Goal: Task Accomplishment & Management: Use online tool/utility

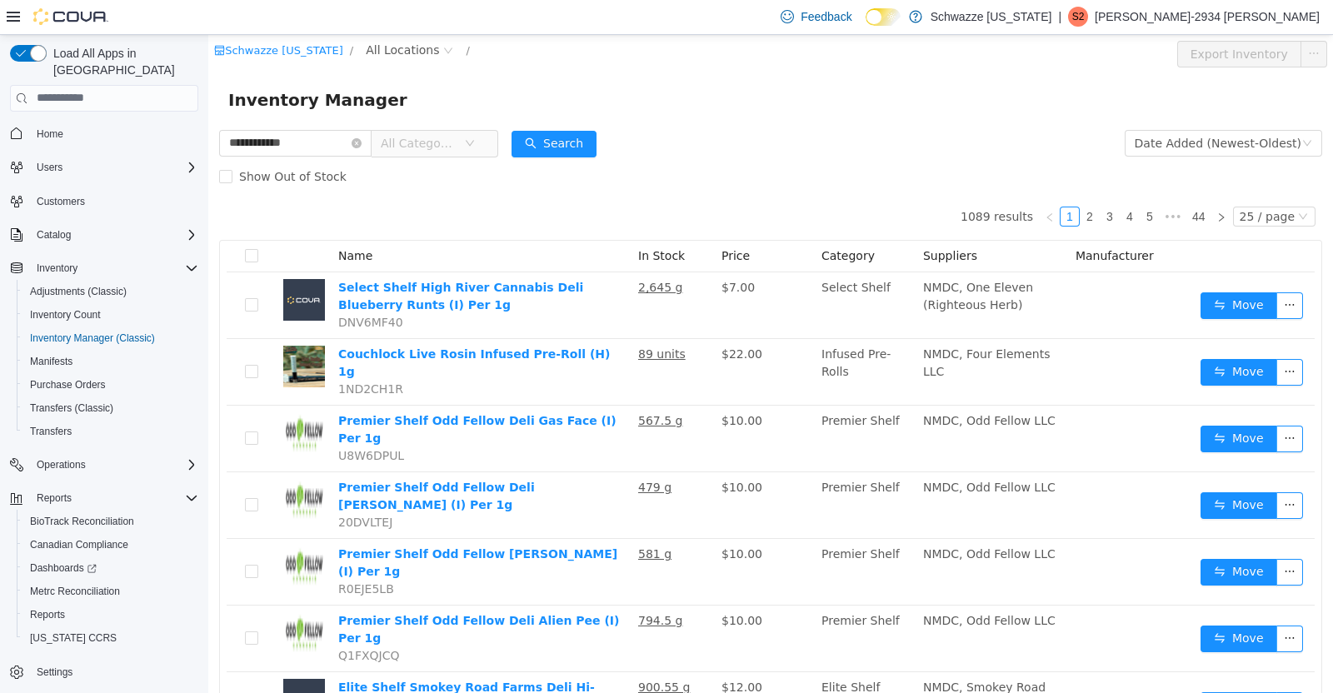
type input "**********"
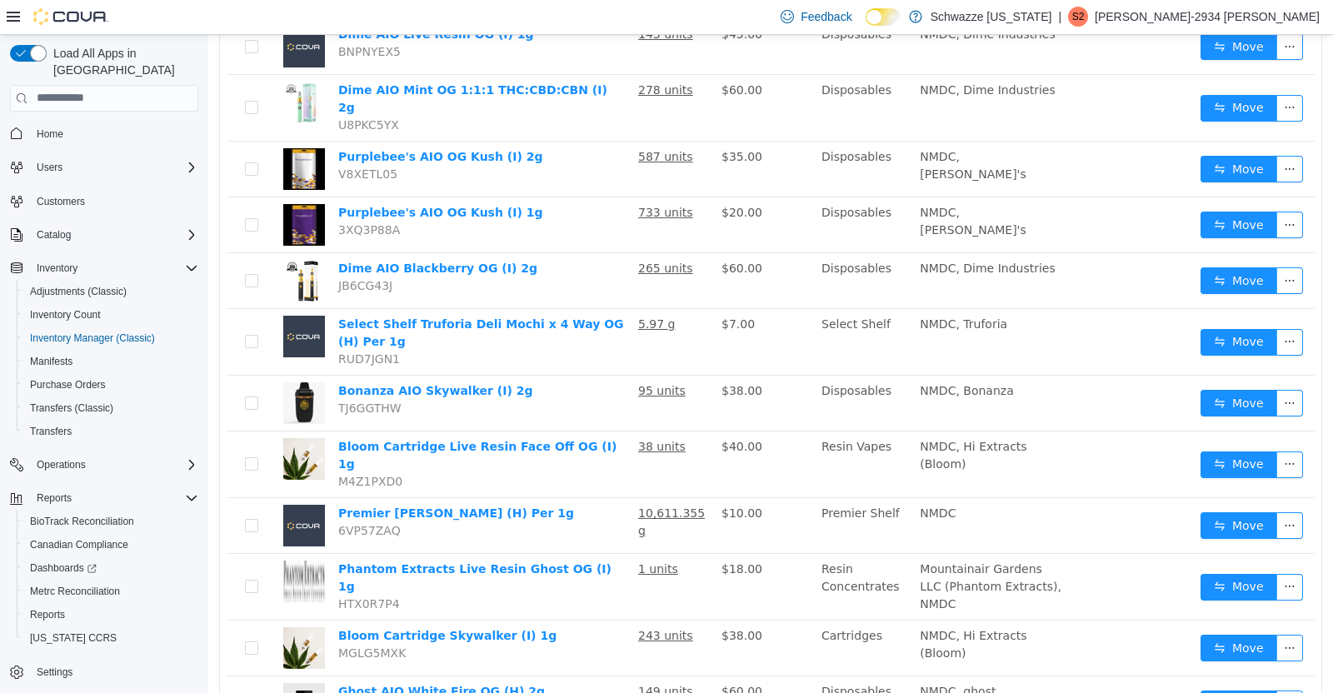
scroll to position [321, 0]
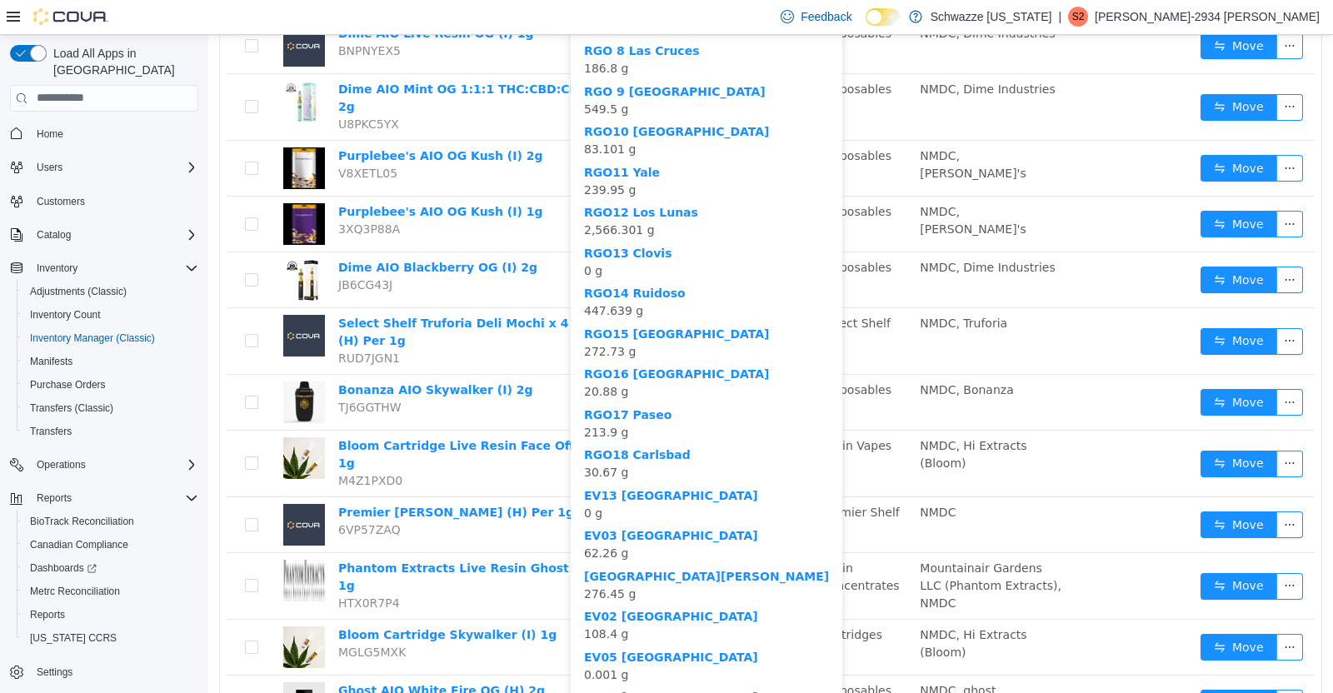
click at [668, 181] on div "RGO11 Yale 239.95 g" at bounding box center [706, 180] width 245 height 35
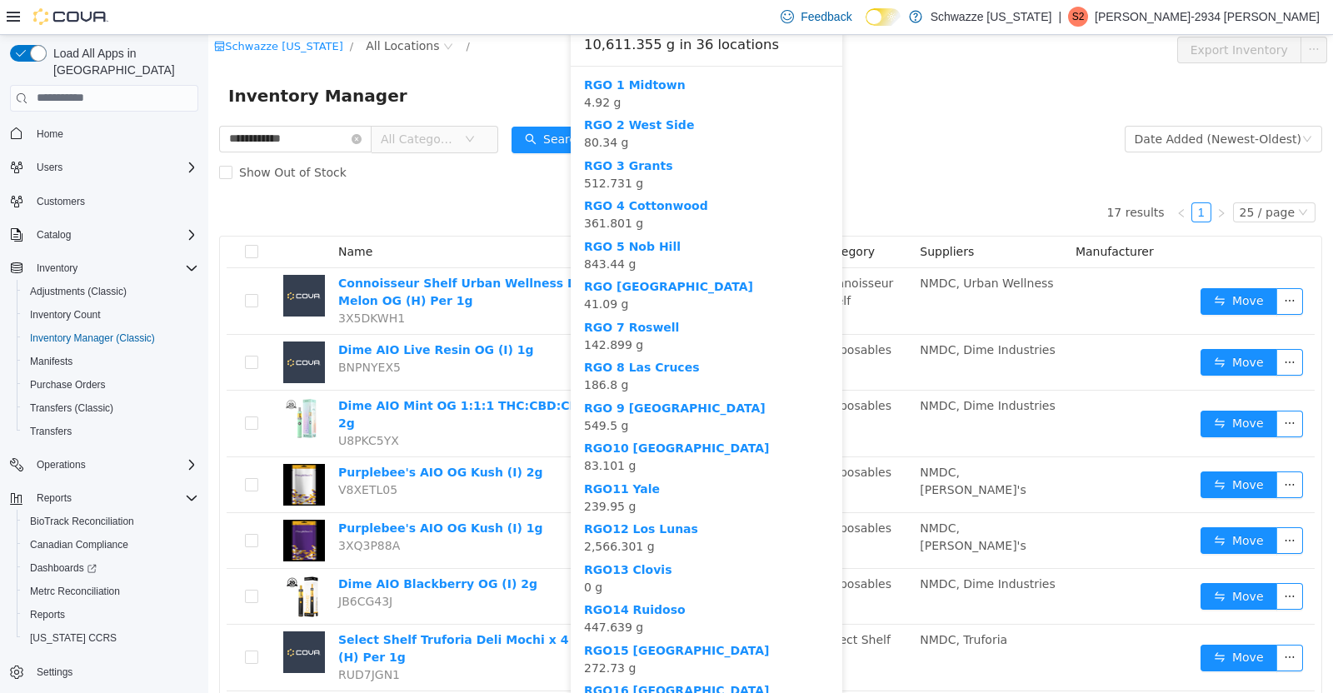
scroll to position [5, 0]
click at [667, 522] on b "RGO12 Los Lunas" at bounding box center [641, 527] width 114 height 13
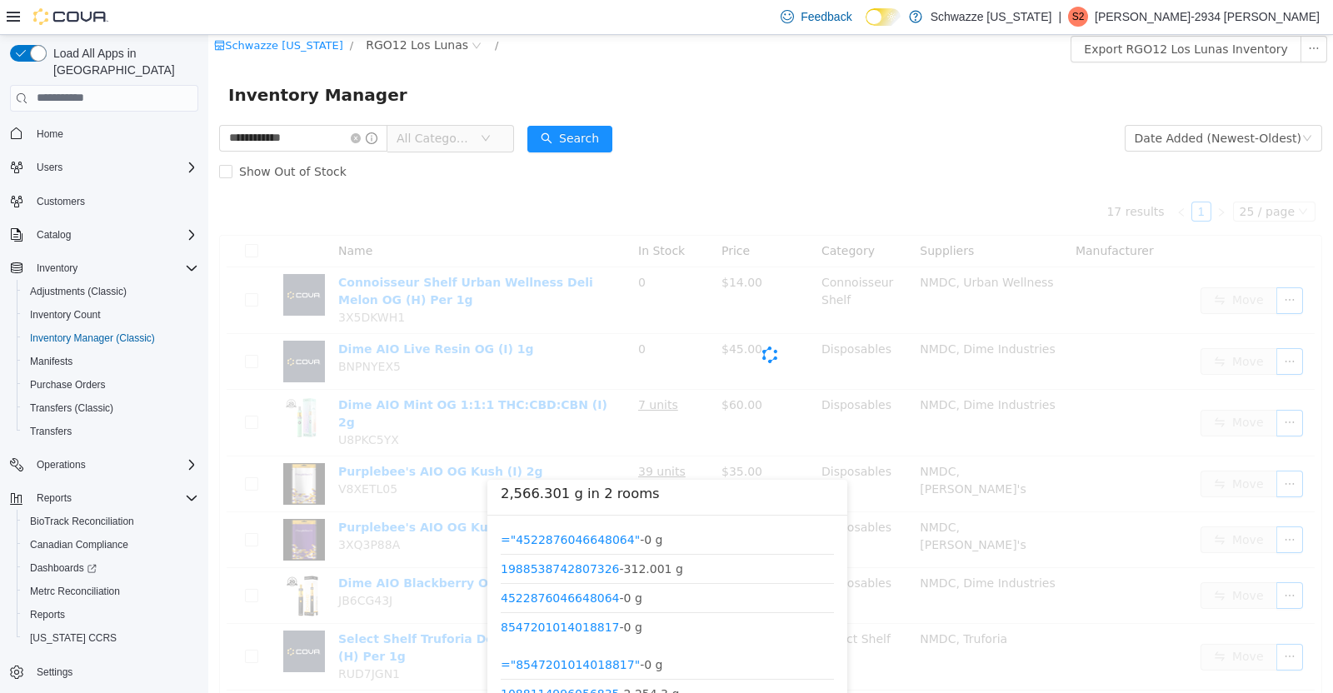
scroll to position [123, 0]
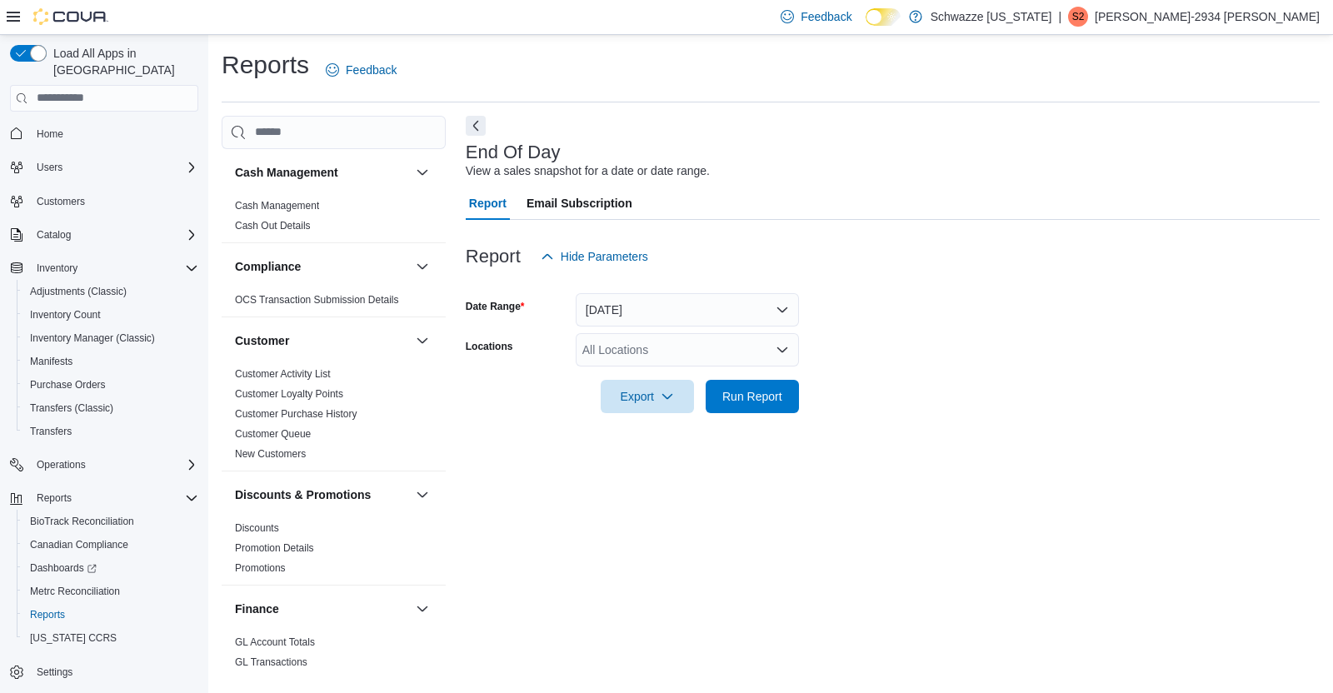
click at [774, 357] on div "All Locations" at bounding box center [687, 349] width 223 height 33
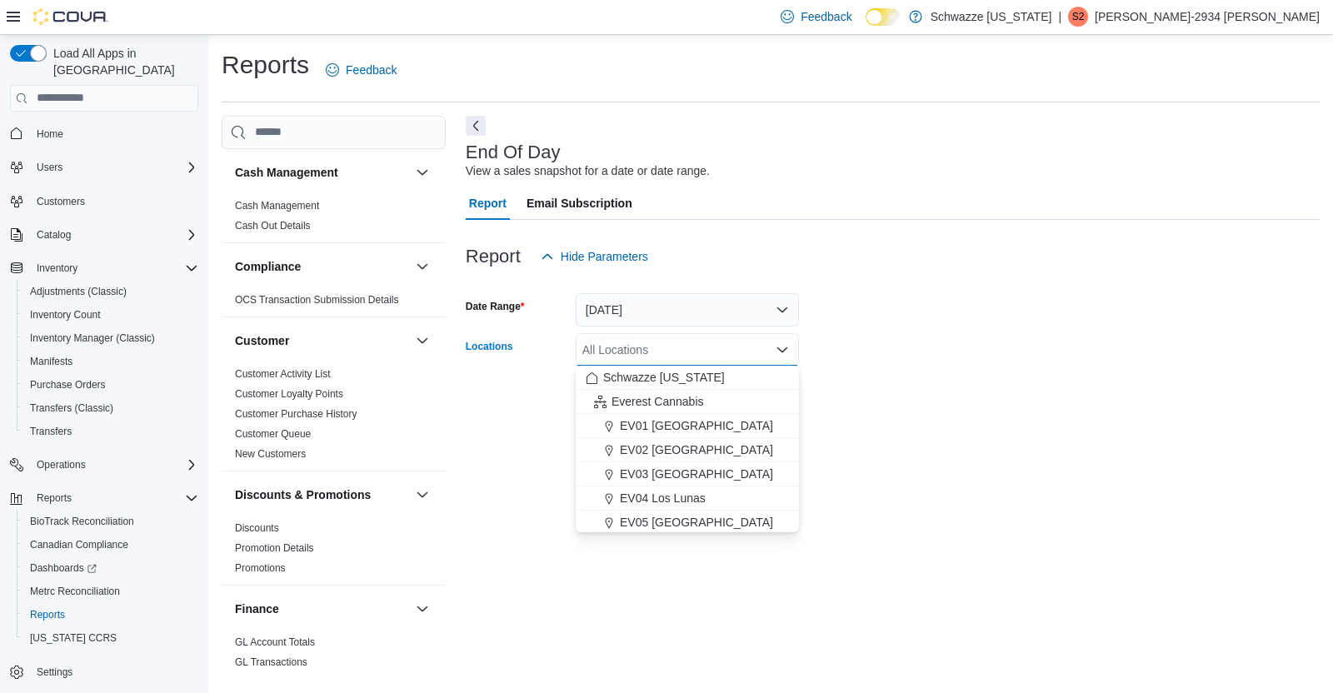
click at [707, 537] on div "End Of Day View a sales snapshot for a date or date range. Report Email Subscri…" at bounding box center [893, 392] width 854 height 553
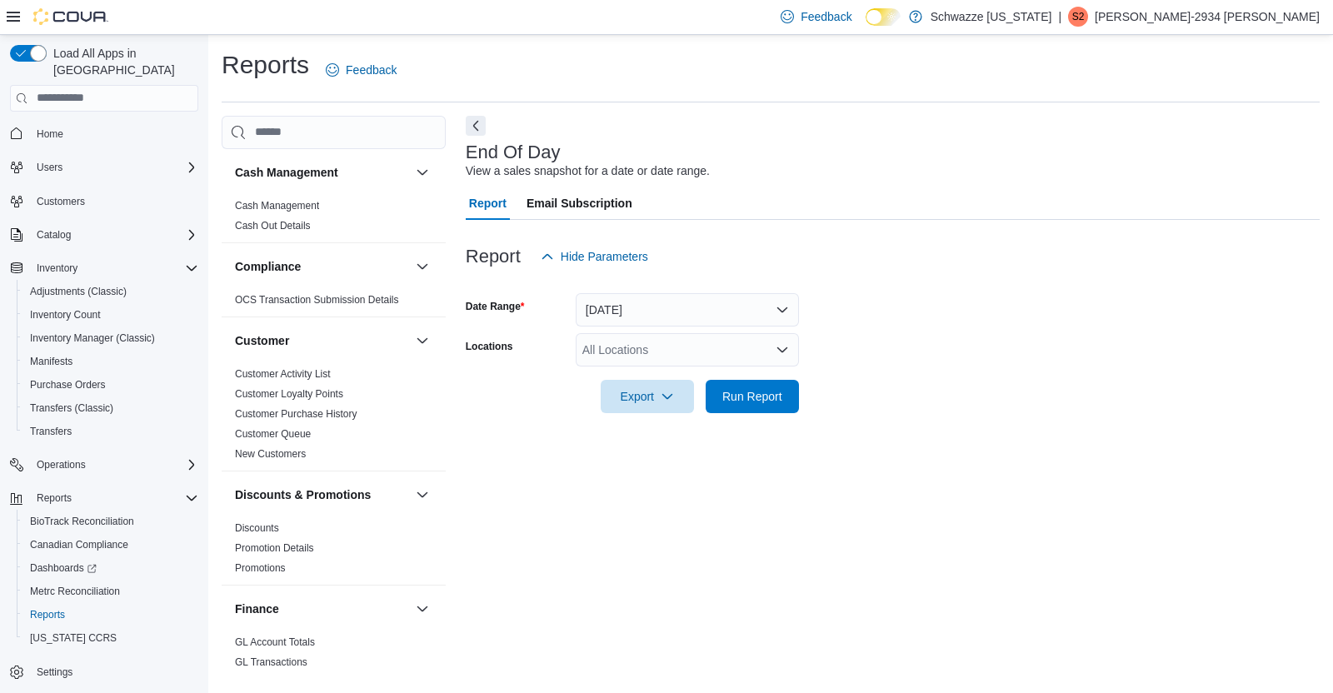
click at [783, 358] on div "All Locations" at bounding box center [687, 349] width 223 height 33
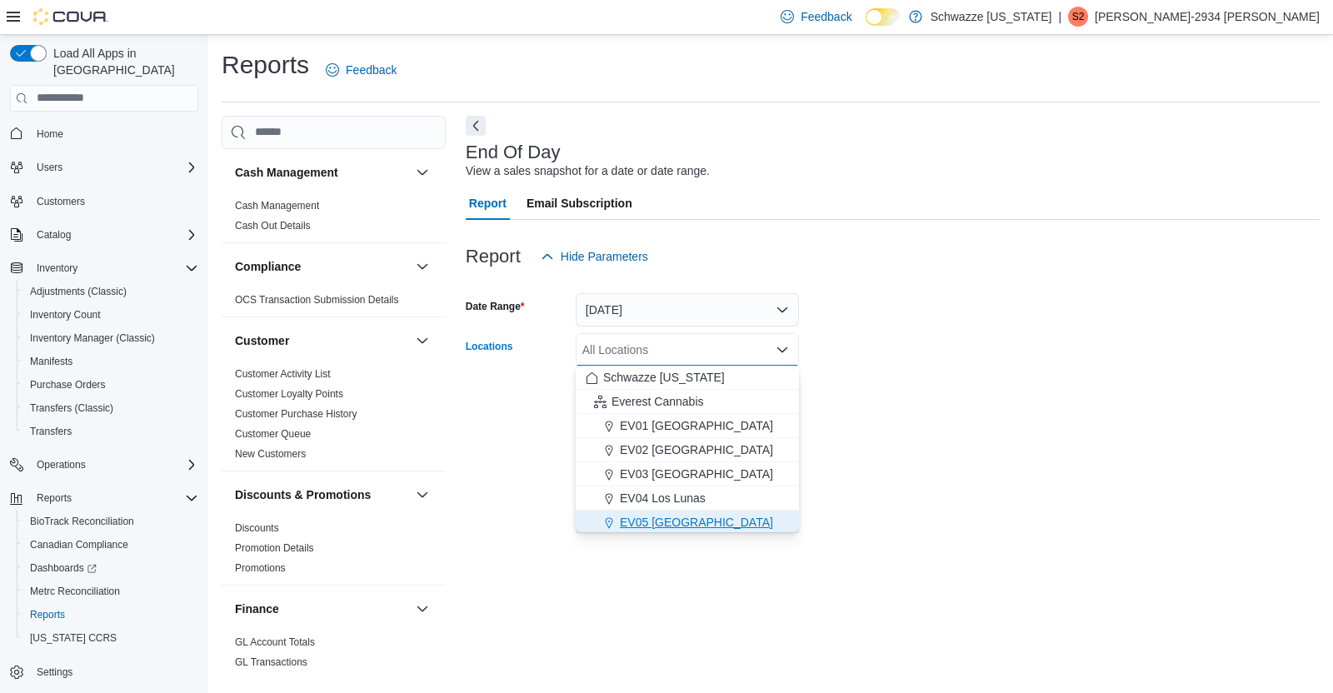
click at [682, 529] on span "EV05 [GEOGRAPHIC_DATA]" at bounding box center [696, 522] width 153 height 17
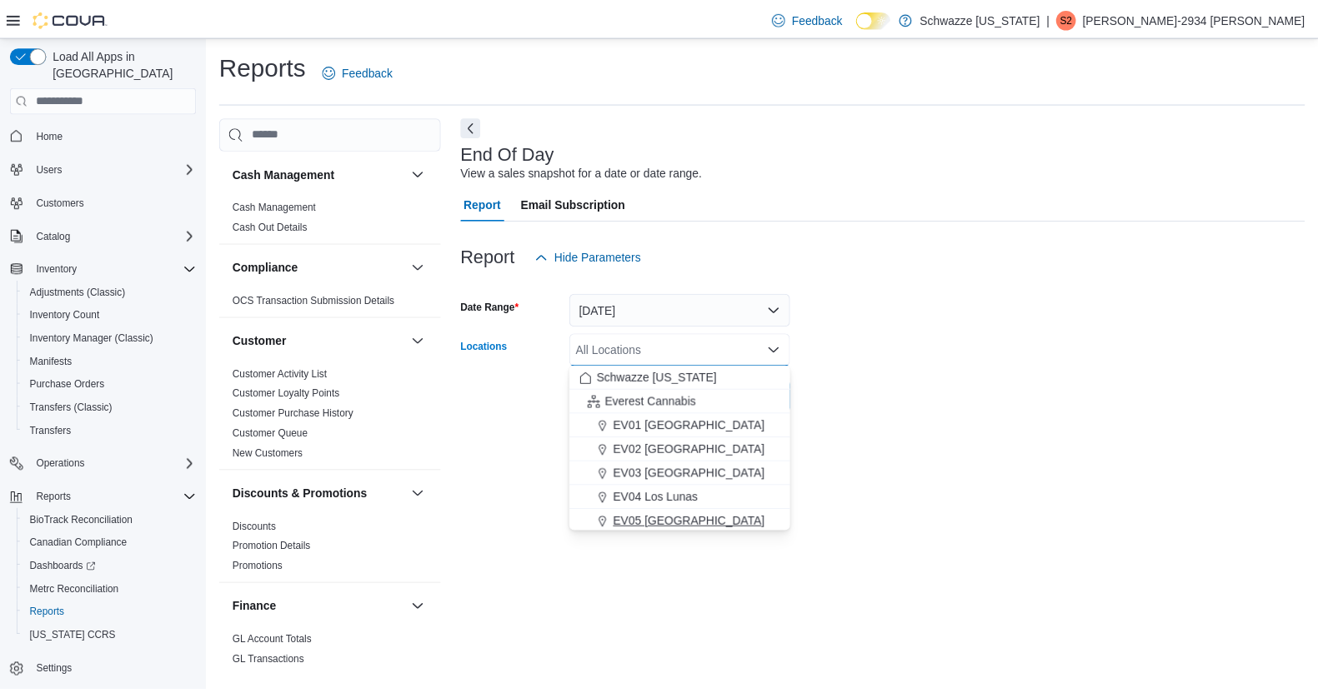
scroll to position [3, 0]
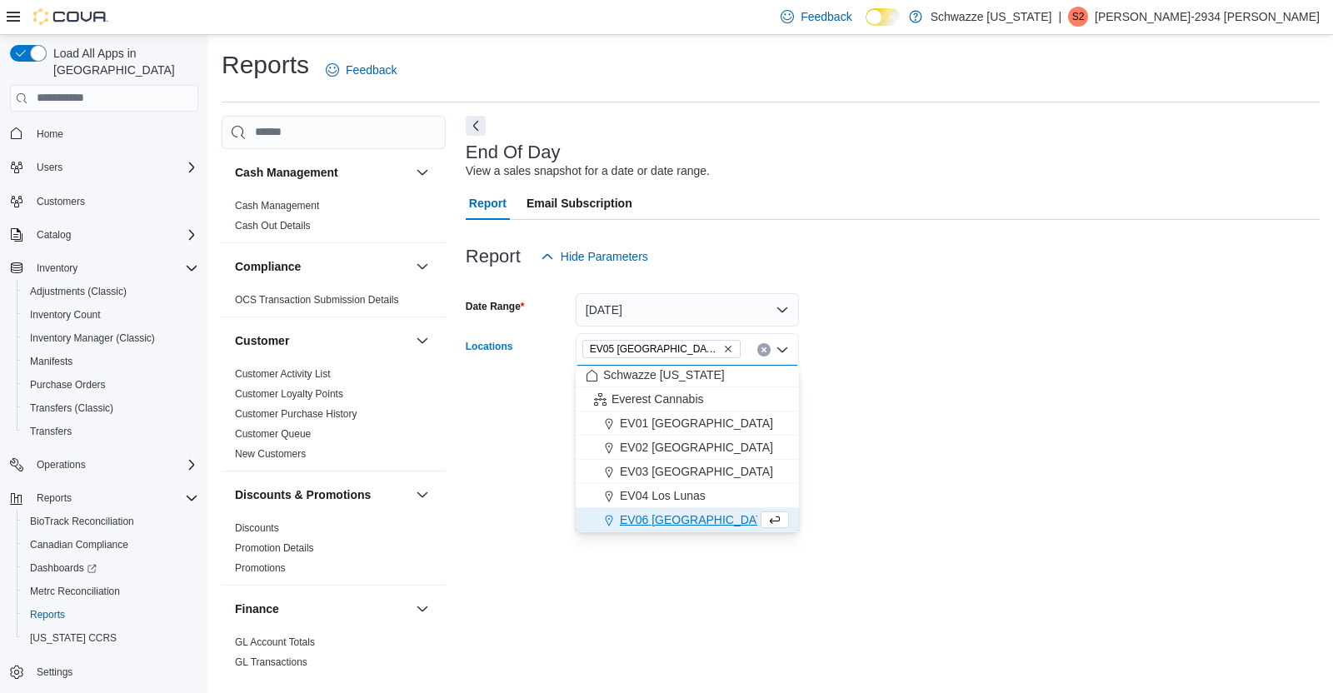
click at [1128, 343] on form "Date Range Today Locations EV05 Uptown Combo box. Selected. EV05 Uptown. Press …" at bounding box center [893, 343] width 854 height 140
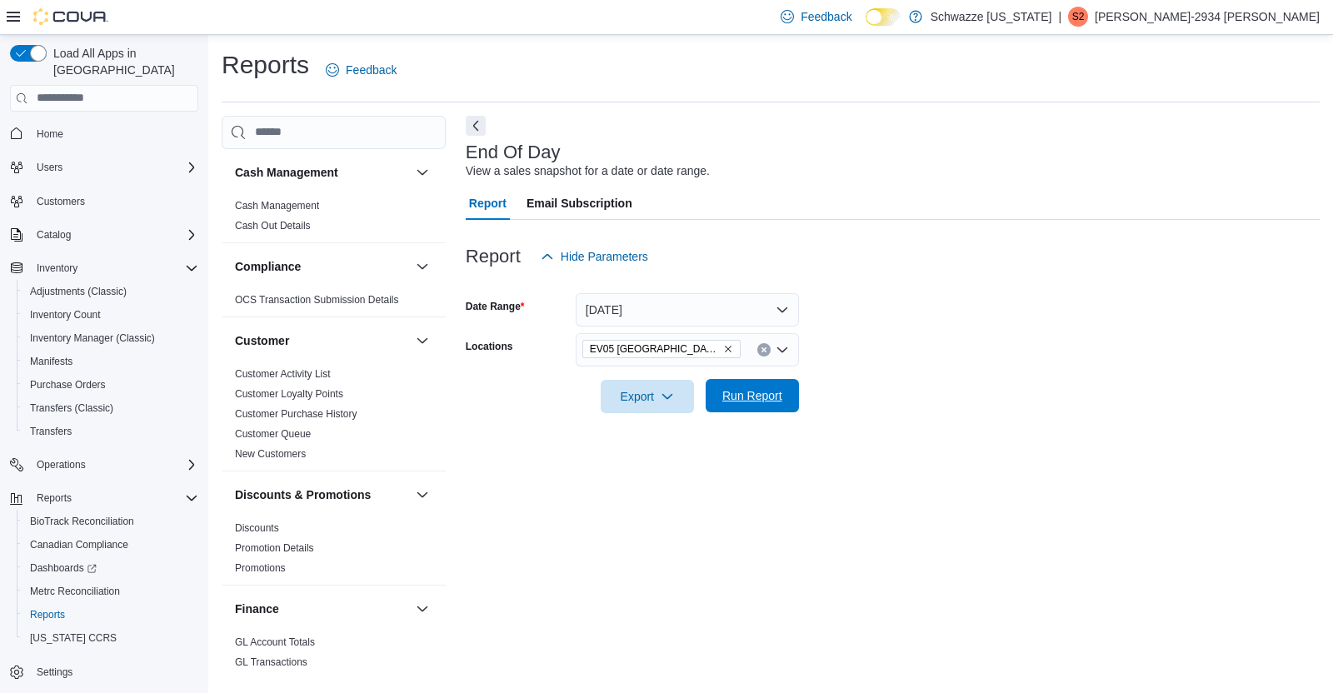
click at [778, 381] on span "Run Report" at bounding box center [752, 395] width 73 height 33
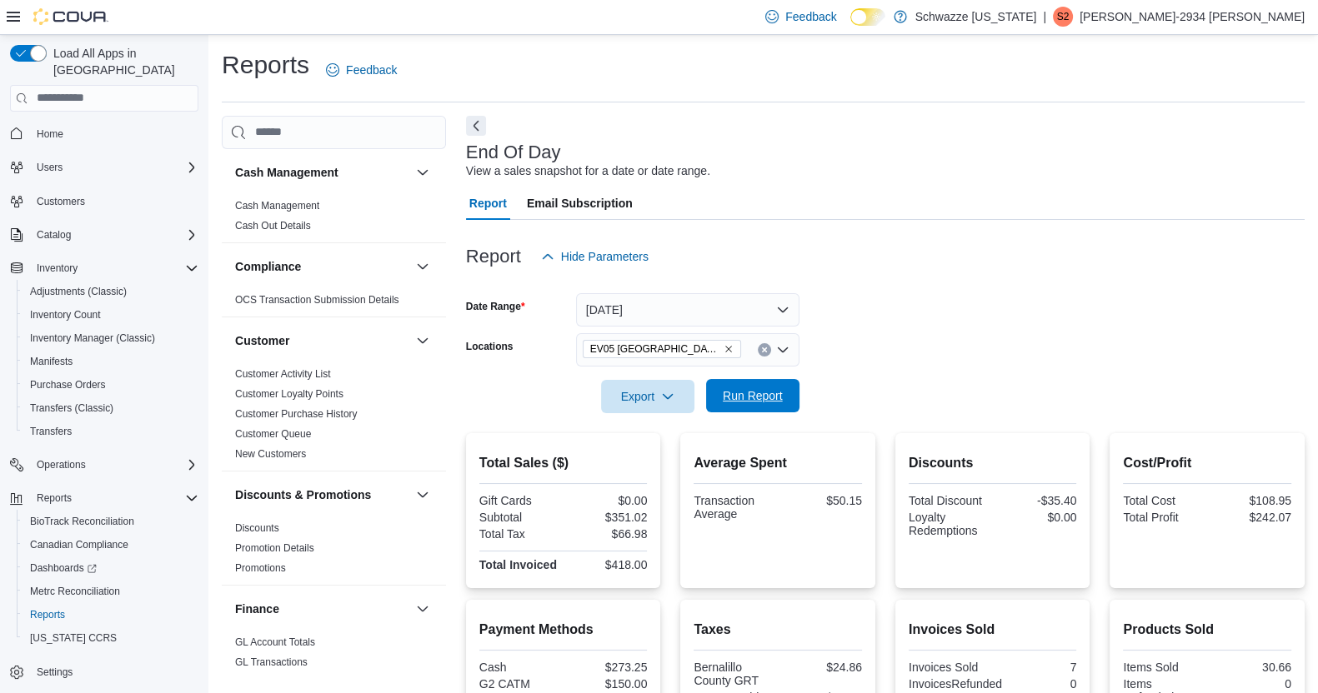
click at [769, 398] on span "Run Report" at bounding box center [753, 396] width 60 height 17
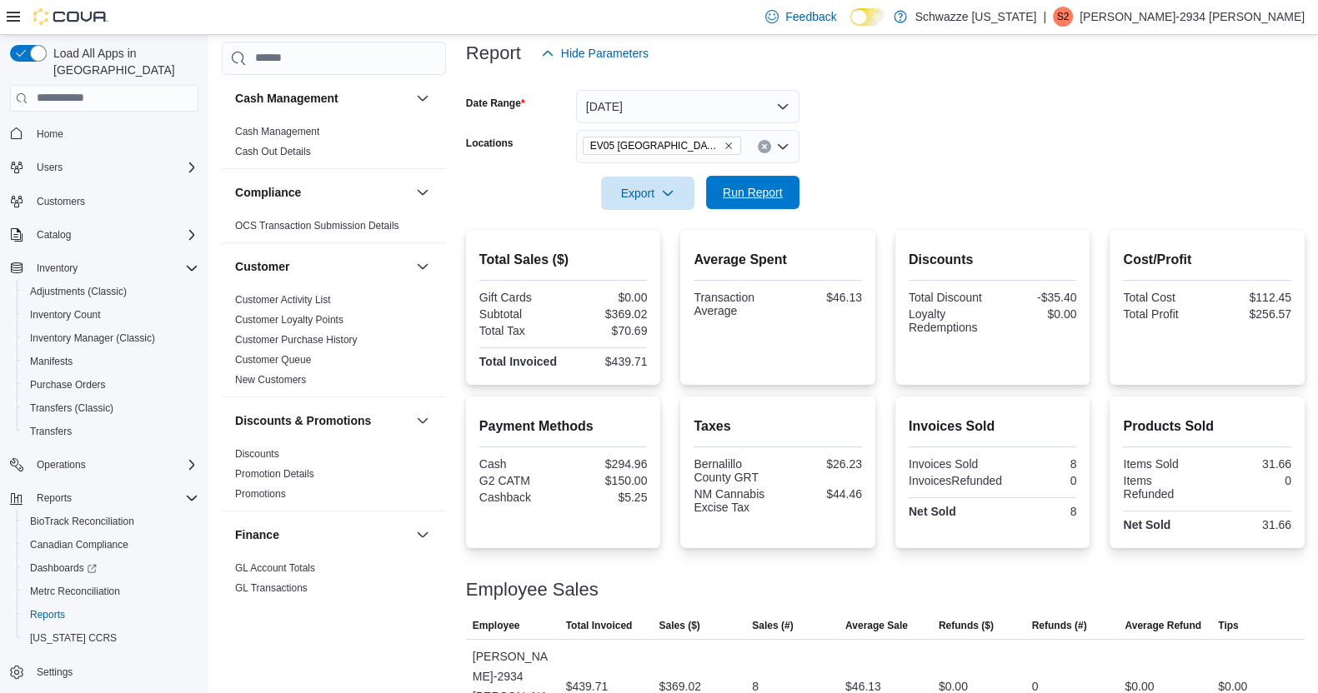
click at [770, 196] on span "Run Report" at bounding box center [753, 192] width 60 height 17
click at [775, 109] on button "[DATE]" at bounding box center [687, 106] width 223 height 33
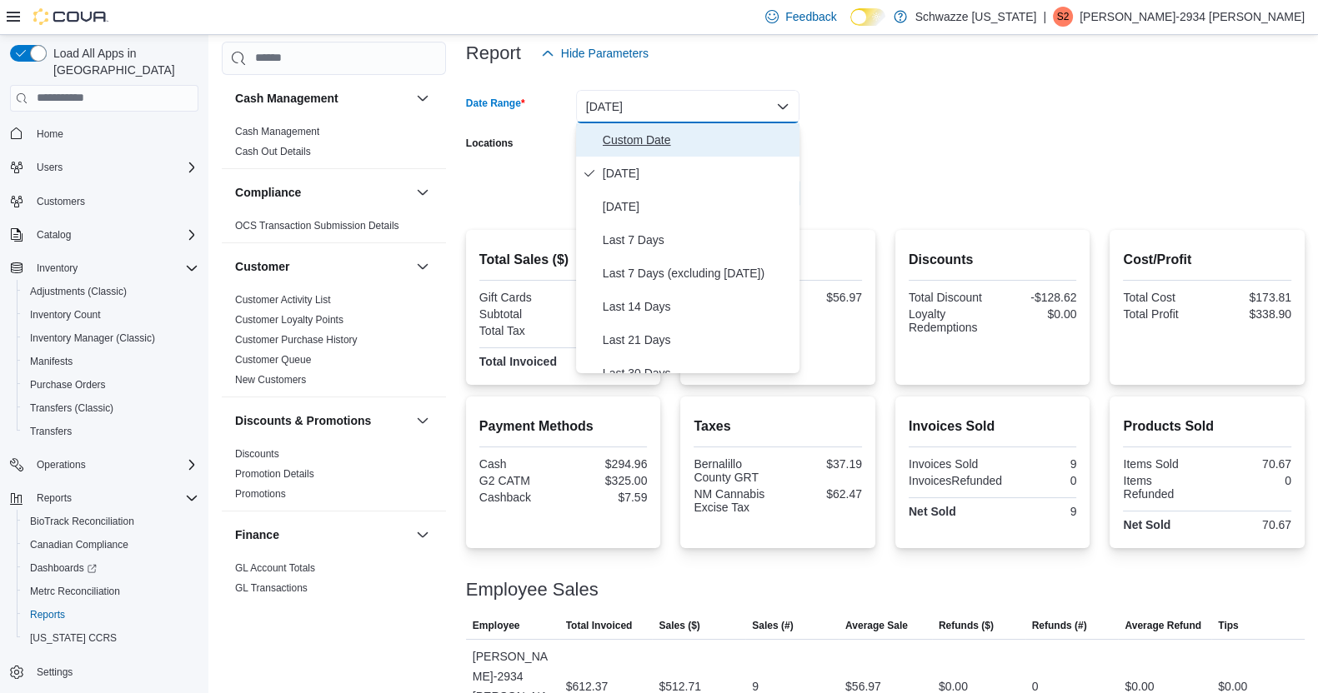
click at [674, 137] on span "Custom Date" at bounding box center [698, 140] width 190 height 20
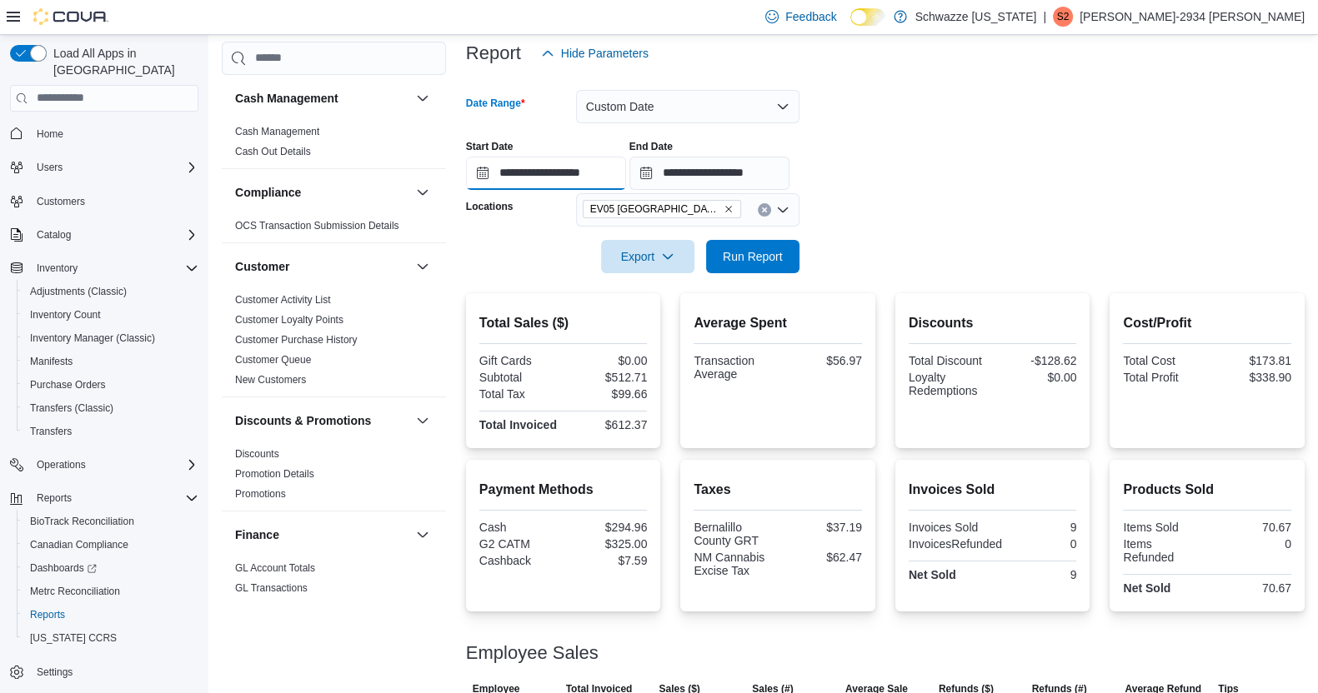
click at [588, 170] on input "**********" at bounding box center [546, 173] width 160 height 33
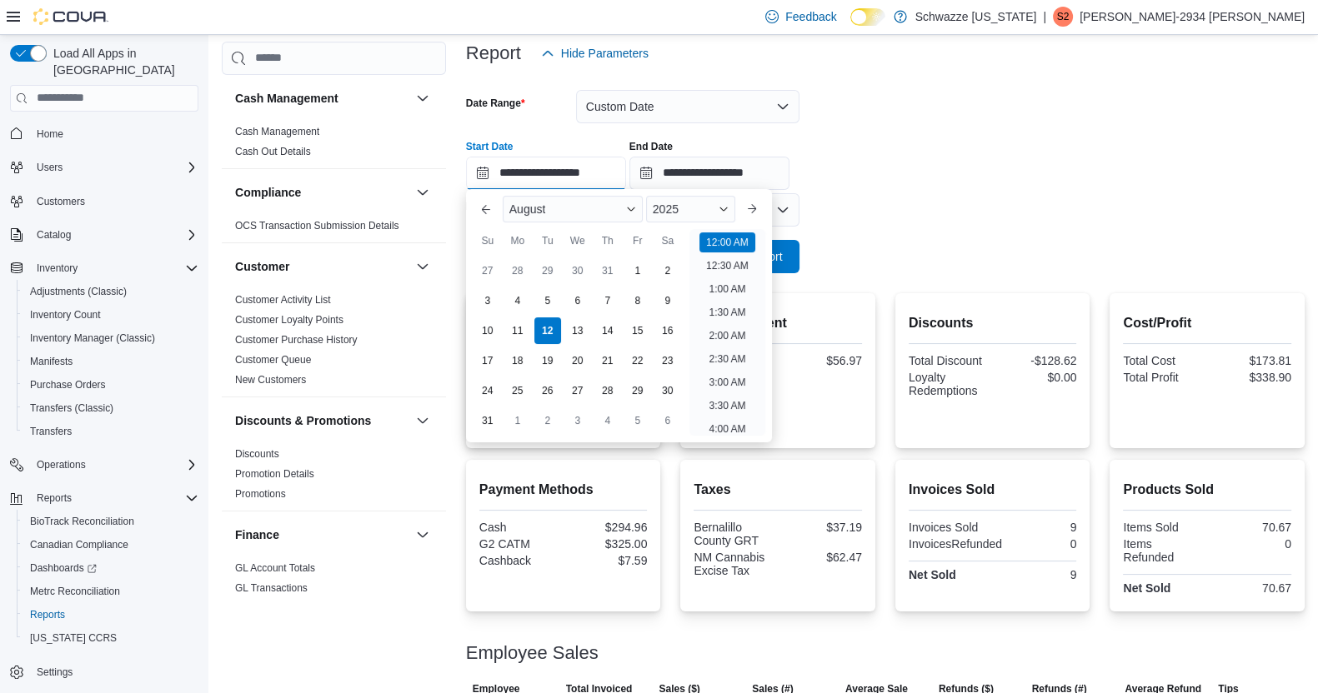
scroll to position [51, 0]
click at [513, 309] on div "4" at bounding box center [517, 301] width 29 height 29
type input "**********"
click at [788, 175] on input "**********" at bounding box center [709, 173] width 160 height 33
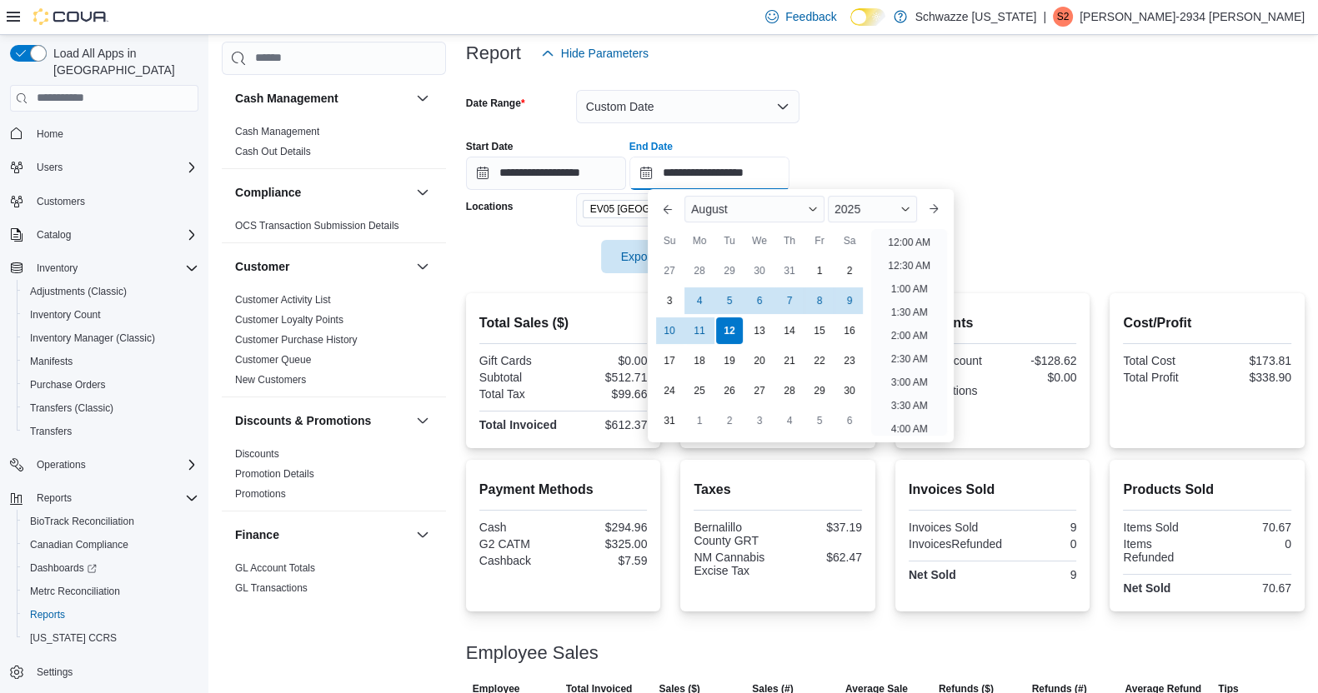
scroll to position [916, 0]
click at [700, 305] on div "4" at bounding box center [699, 301] width 29 height 29
type input "**********"
click at [953, 64] on div "Report Hide Parameters" at bounding box center [885, 53] width 838 height 33
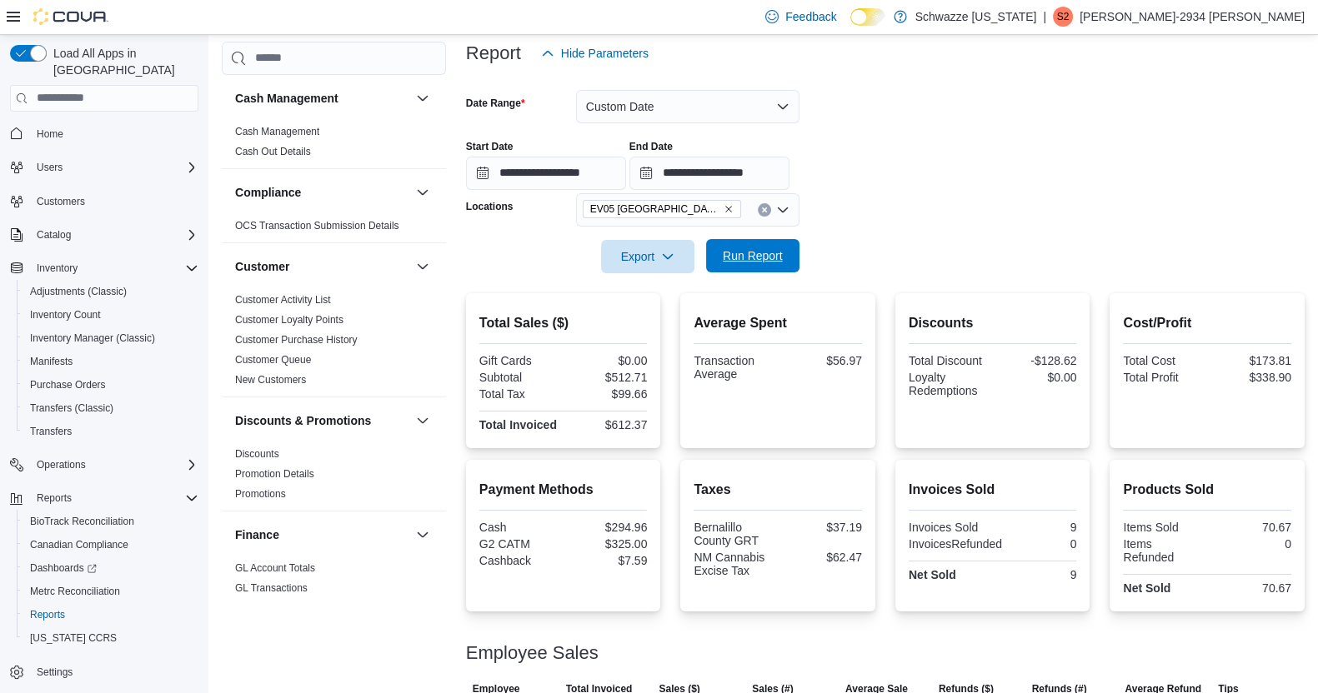
click at [769, 265] on span "Run Report" at bounding box center [752, 255] width 73 height 33
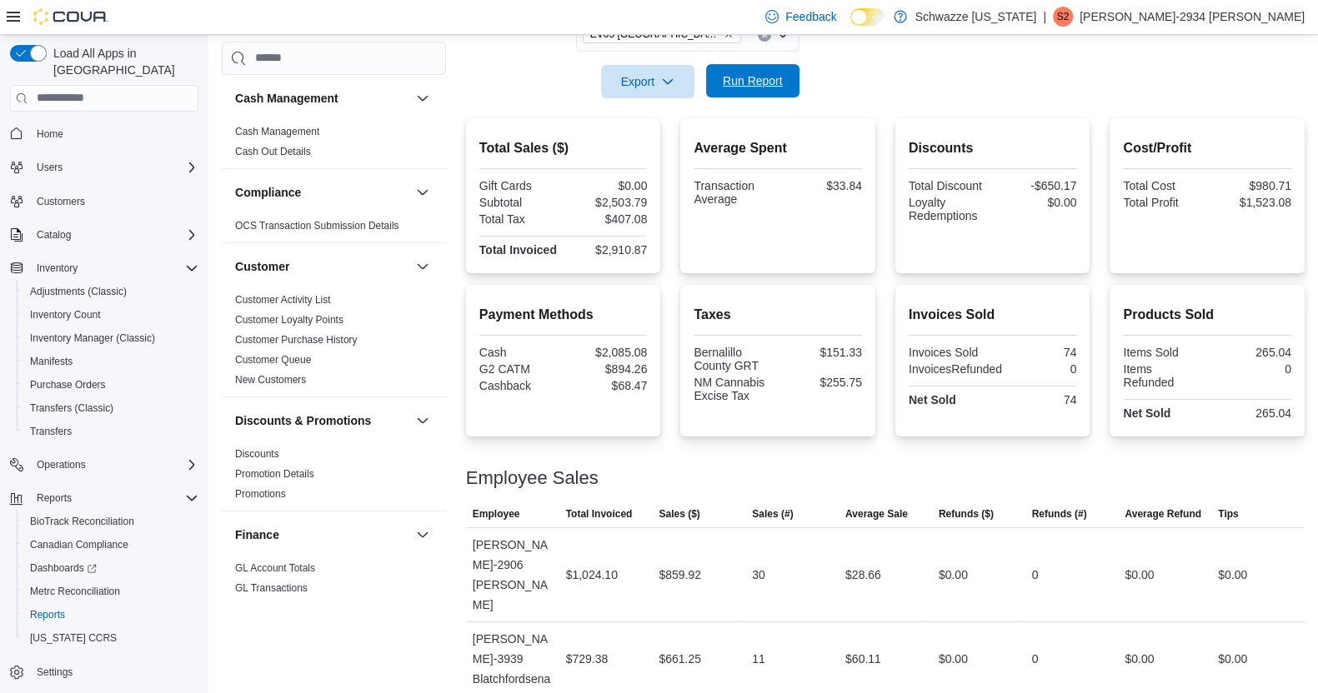
scroll to position [503, 0]
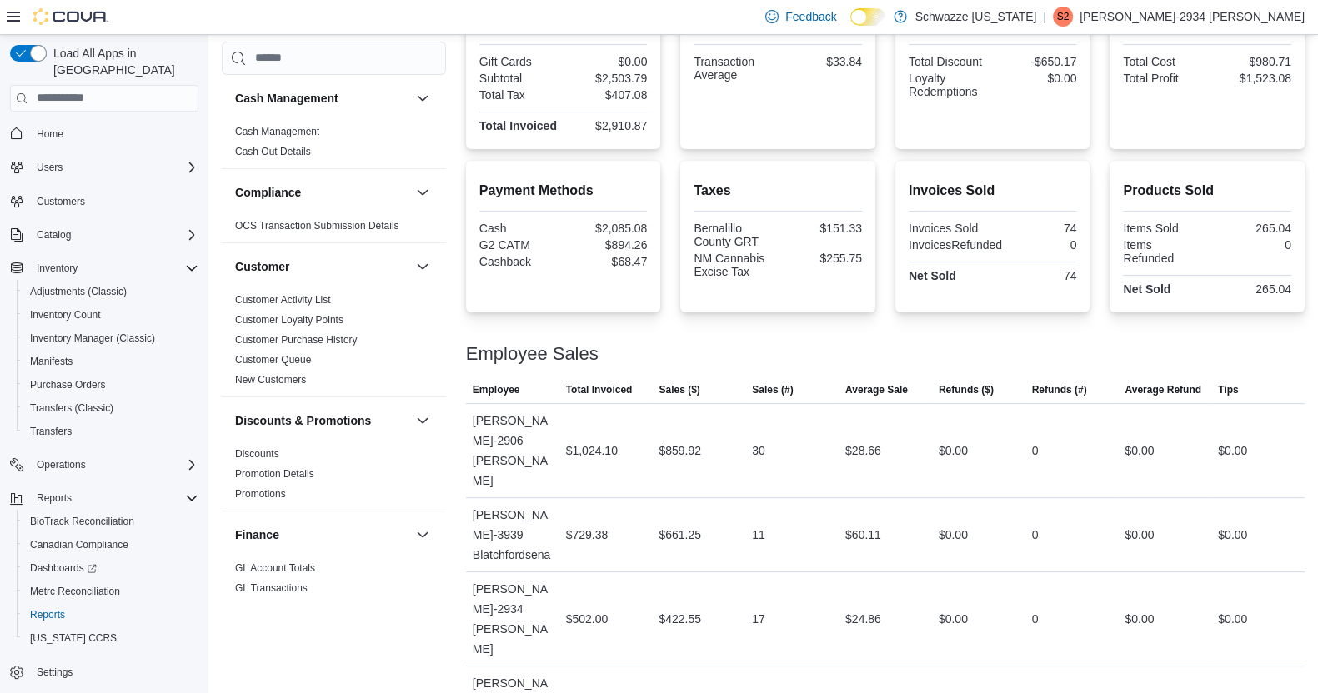
click at [819, 239] on div "$151.33" at bounding box center [821, 235] width 81 height 27
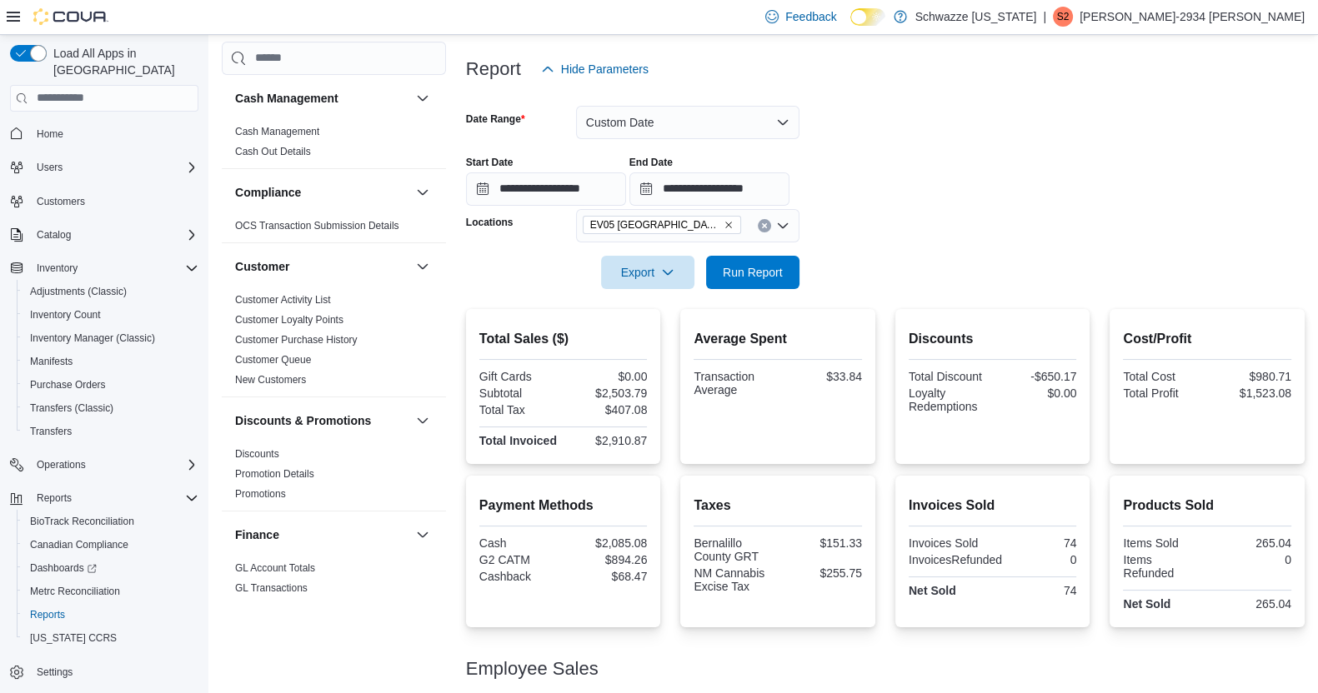
scroll to position [184, 0]
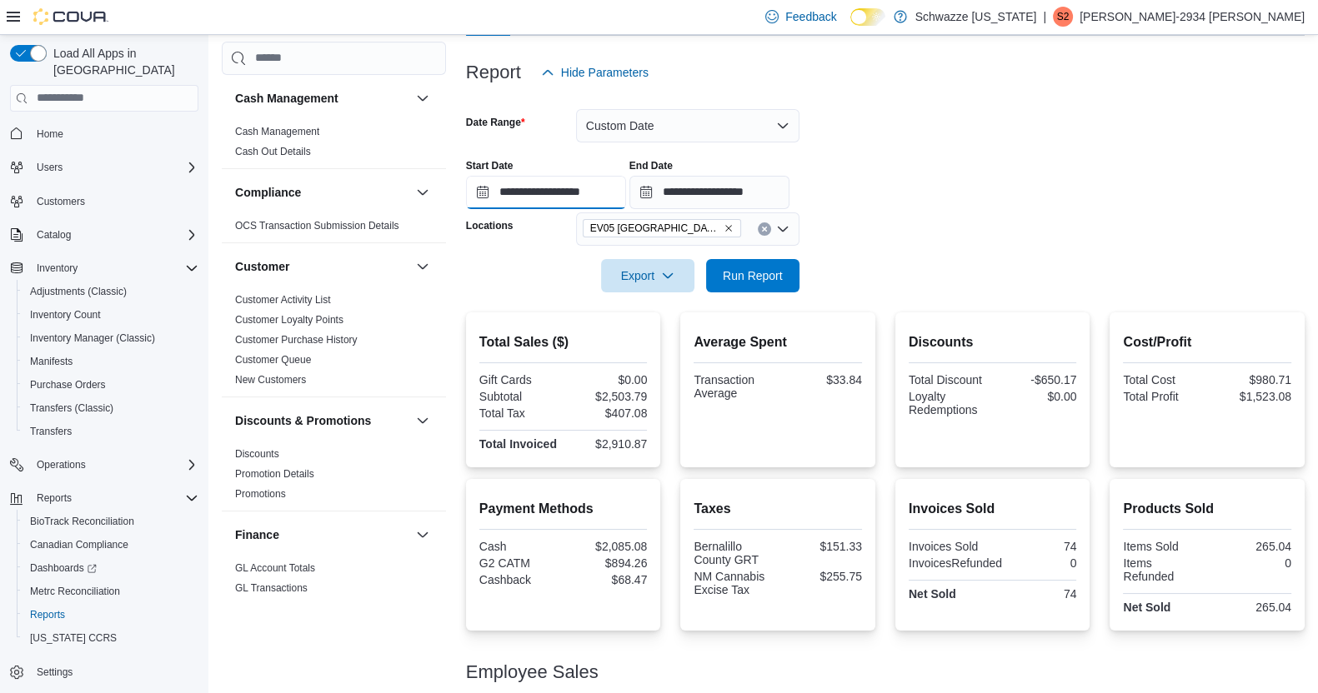
click at [602, 192] on input "**********" at bounding box center [546, 192] width 160 height 33
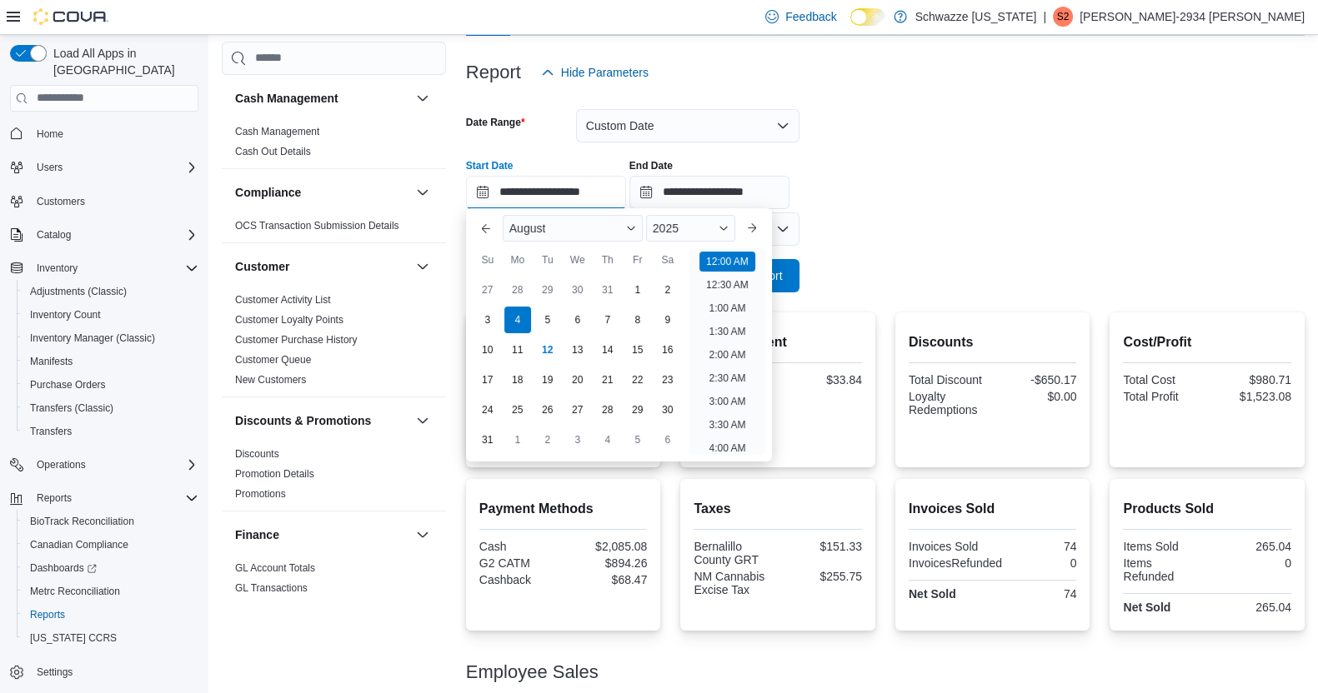
scroll to position [51, 0]
click at [488, 361] on div "10" at bounding box center [487, 350] width 29 height 29
type input "**********"
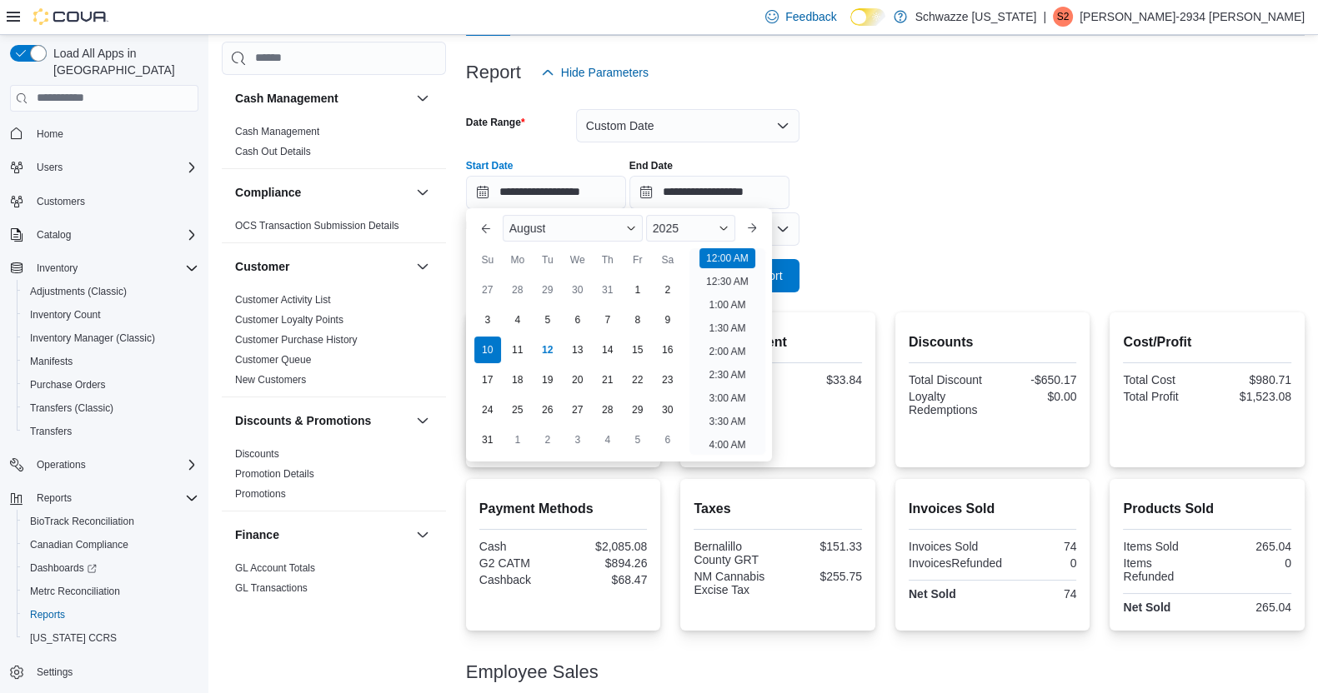
click at [979, 108] on form "**********" at bounding box center [885, 190] width 838 height 203
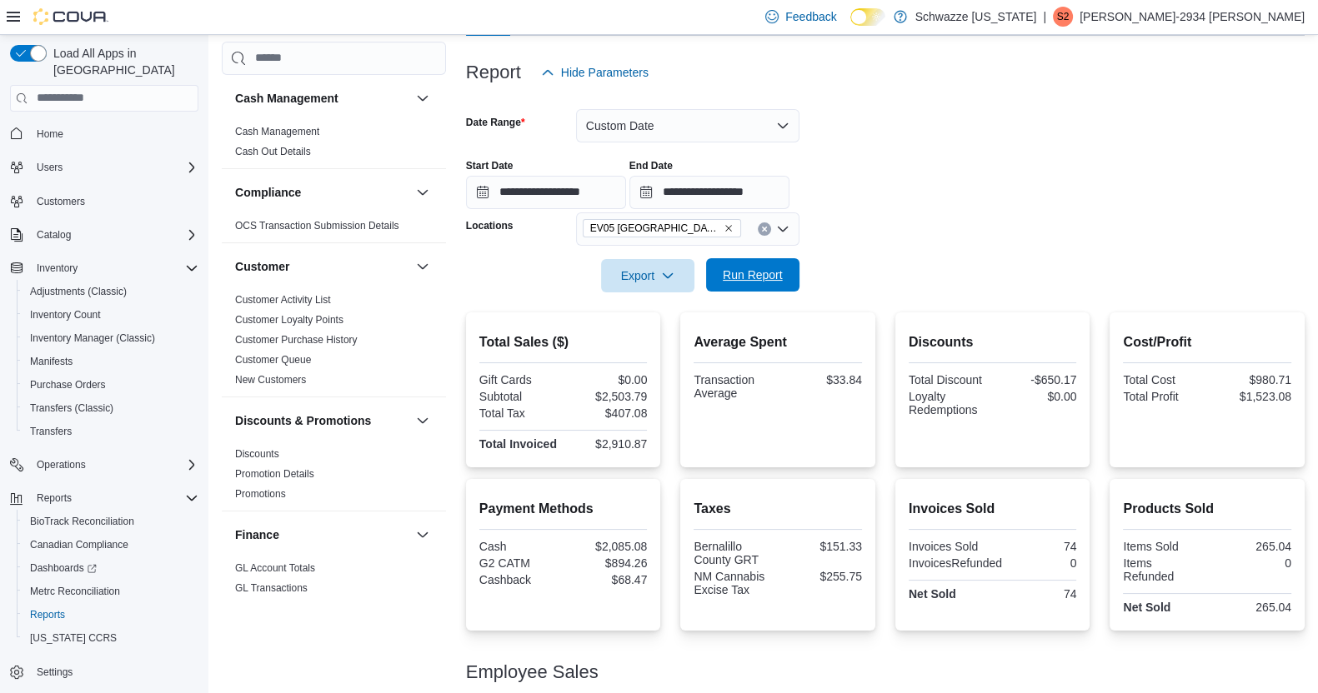
click at [756, 271] on span "Run Report" at bounding box center [753, 275] width 60 height 17
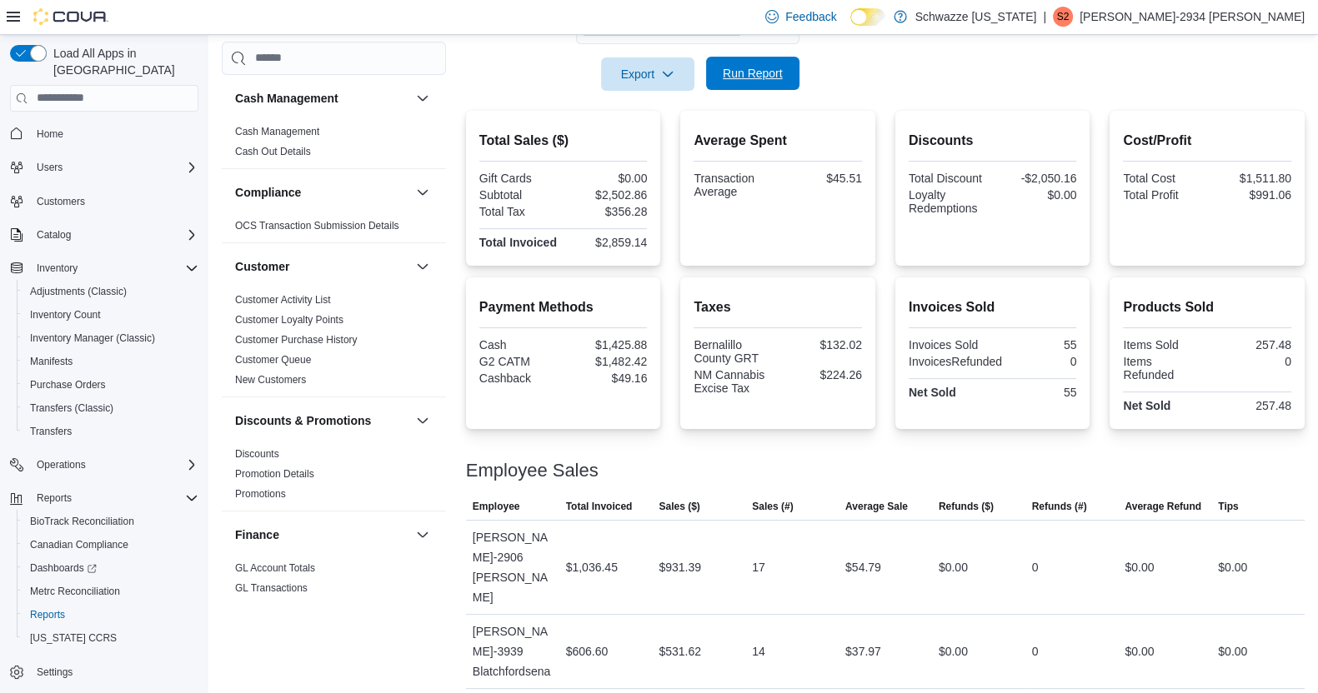
scroll to position [503, 0]
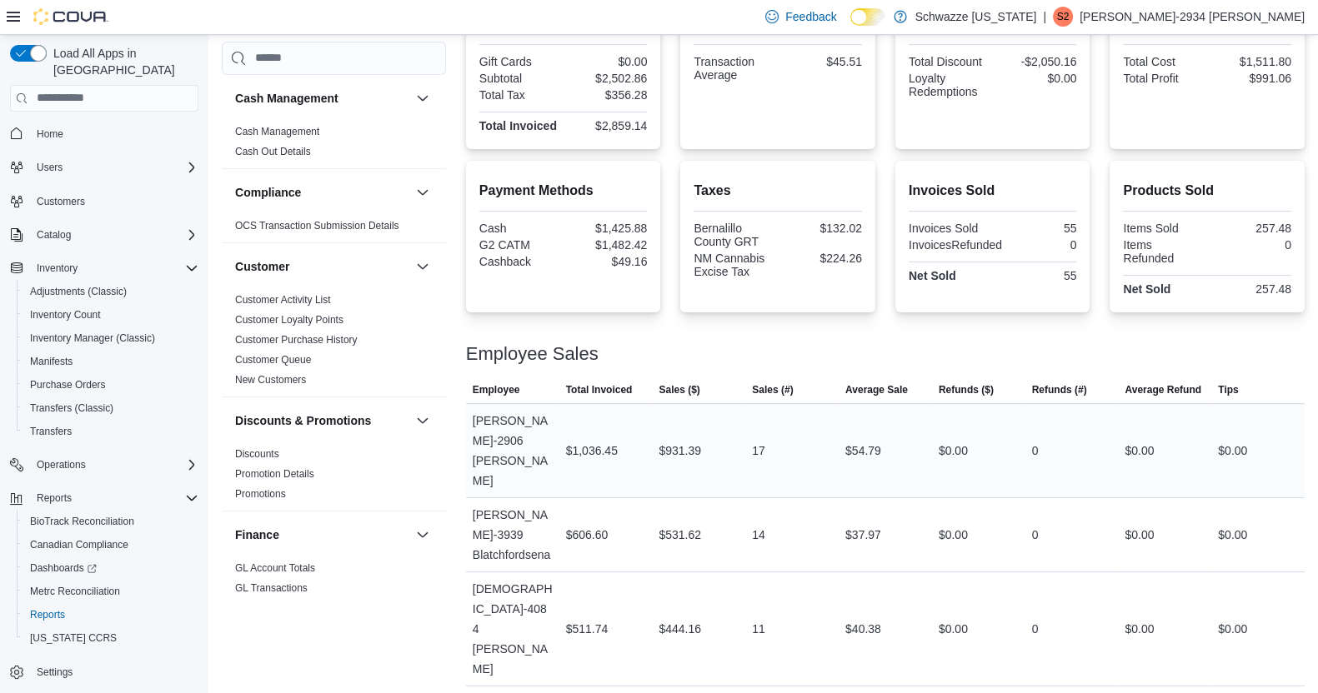
click at [808, 434] on div "17" at bounding box center [791, 450] width 93 height 33
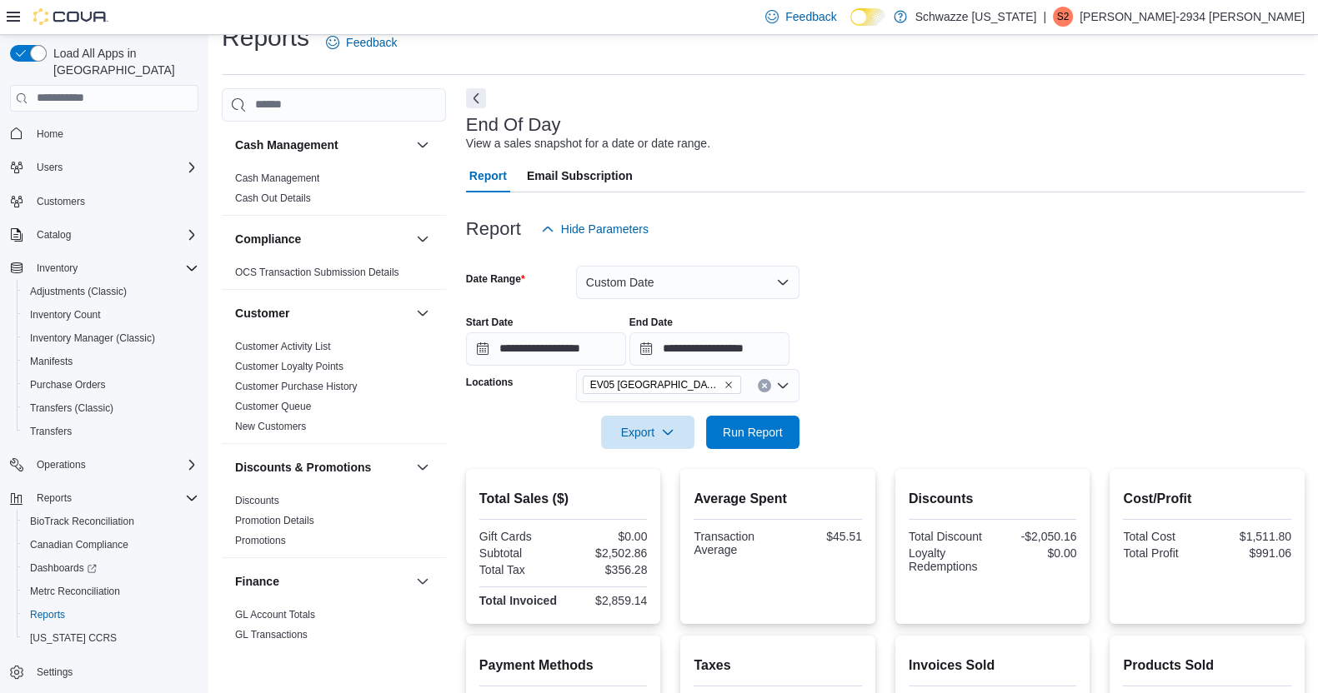
scroll to position [0, 0]
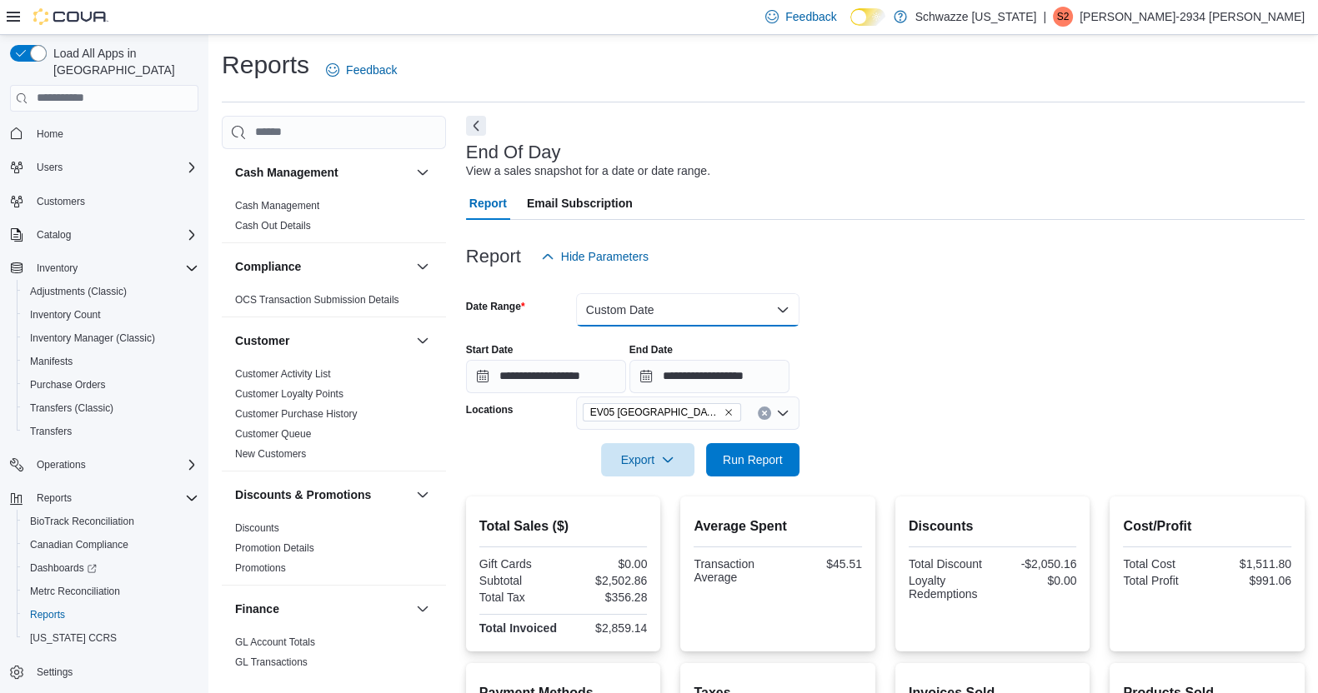
click at [768, 311] on button "Custom Date" at bounding box center [687, 309] width 223 height 33
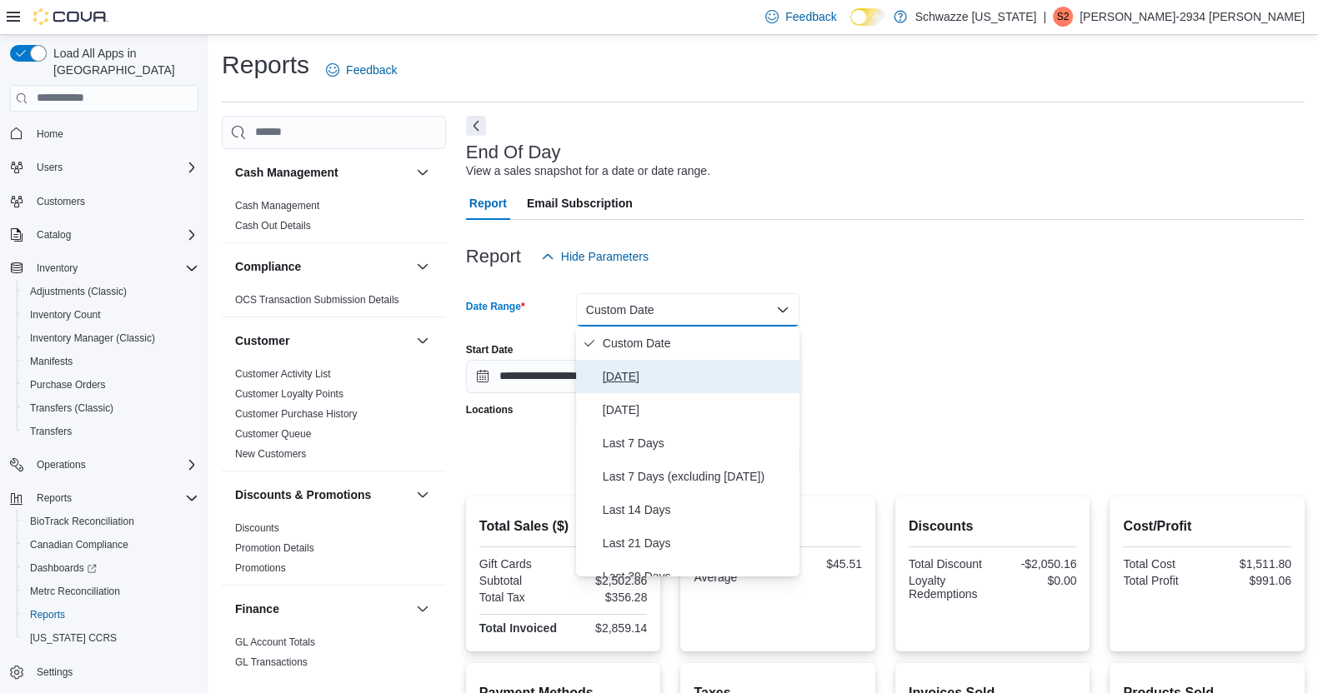
click at [621, 382] on span "[DATE]" at bounding box center [698, 377] width 190 height 20
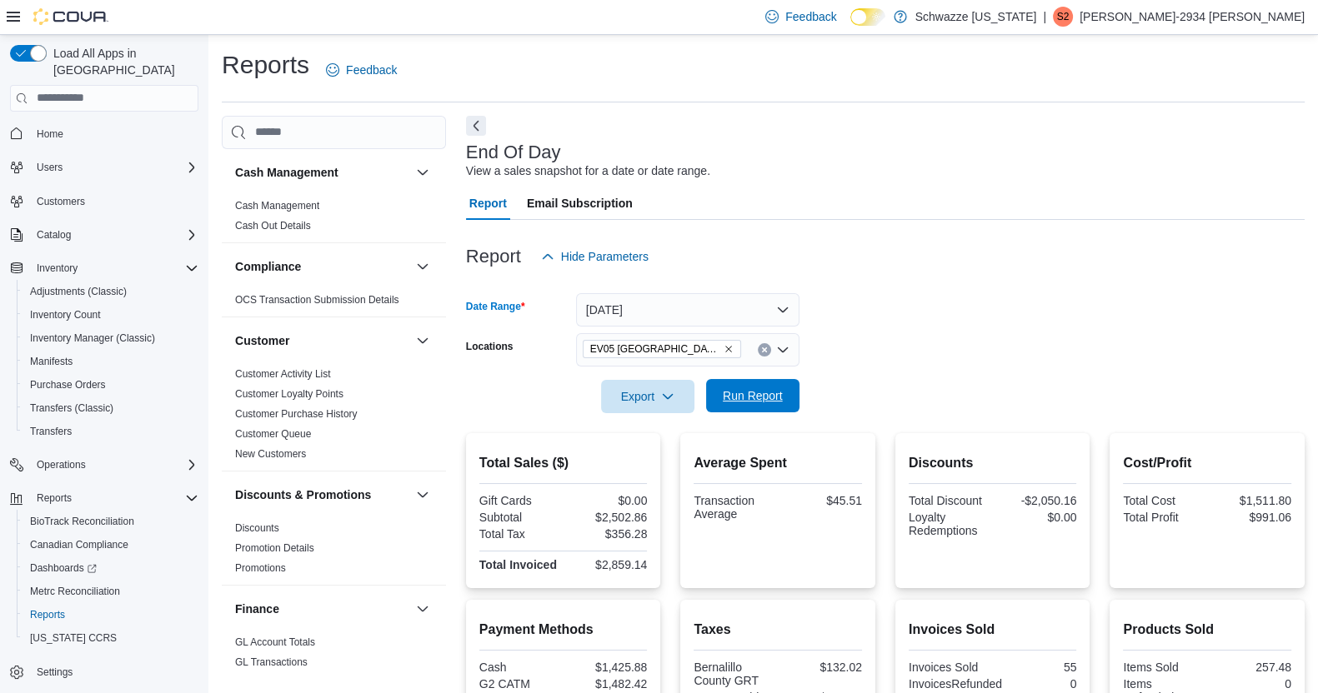
click at [739, 399] on span "Run Report" at bounding box center [753, 396] width 60 height 17
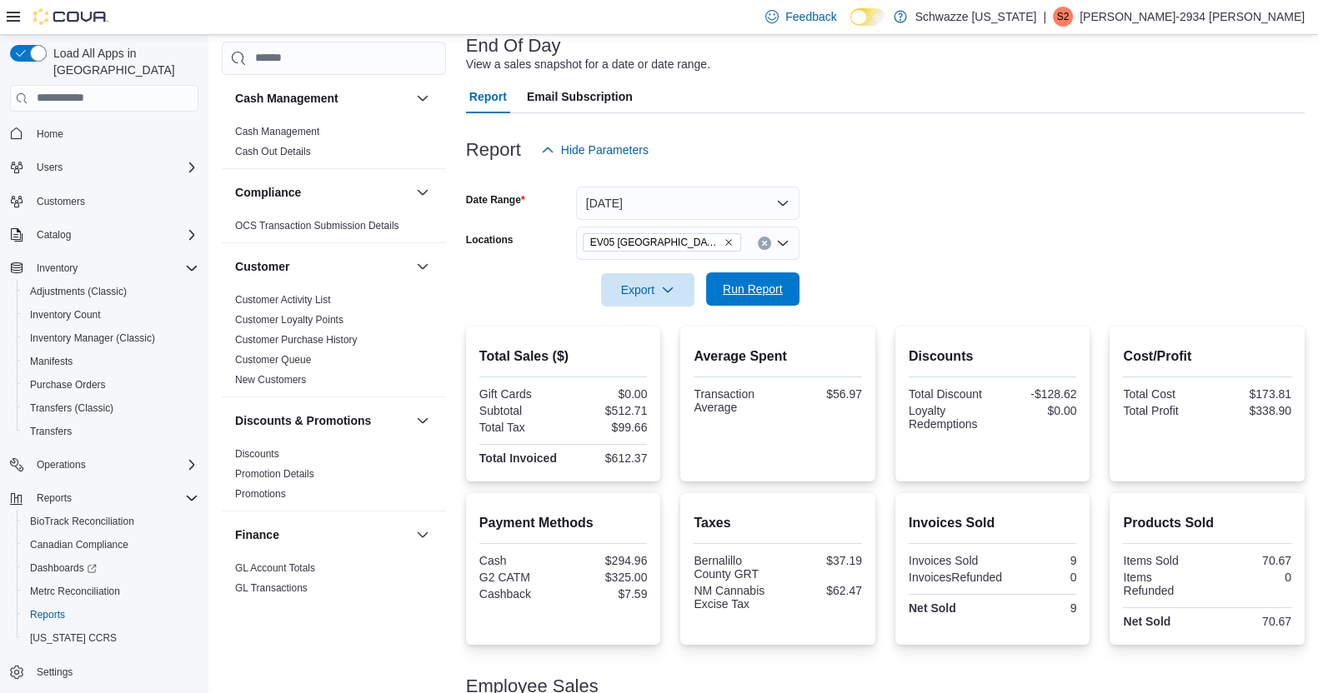
scroll to position [203, 0]
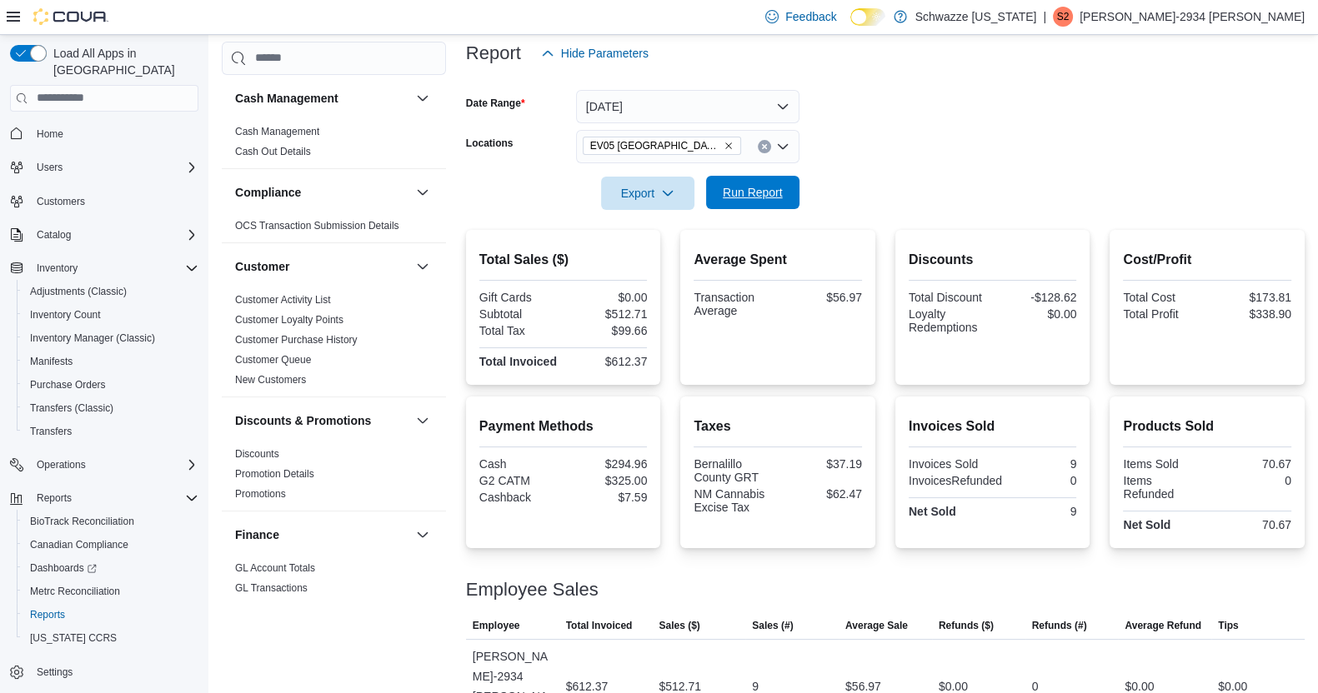
click at [757, 188] on span "Run Report" at bounding box center [753, 192] width 60 height 17
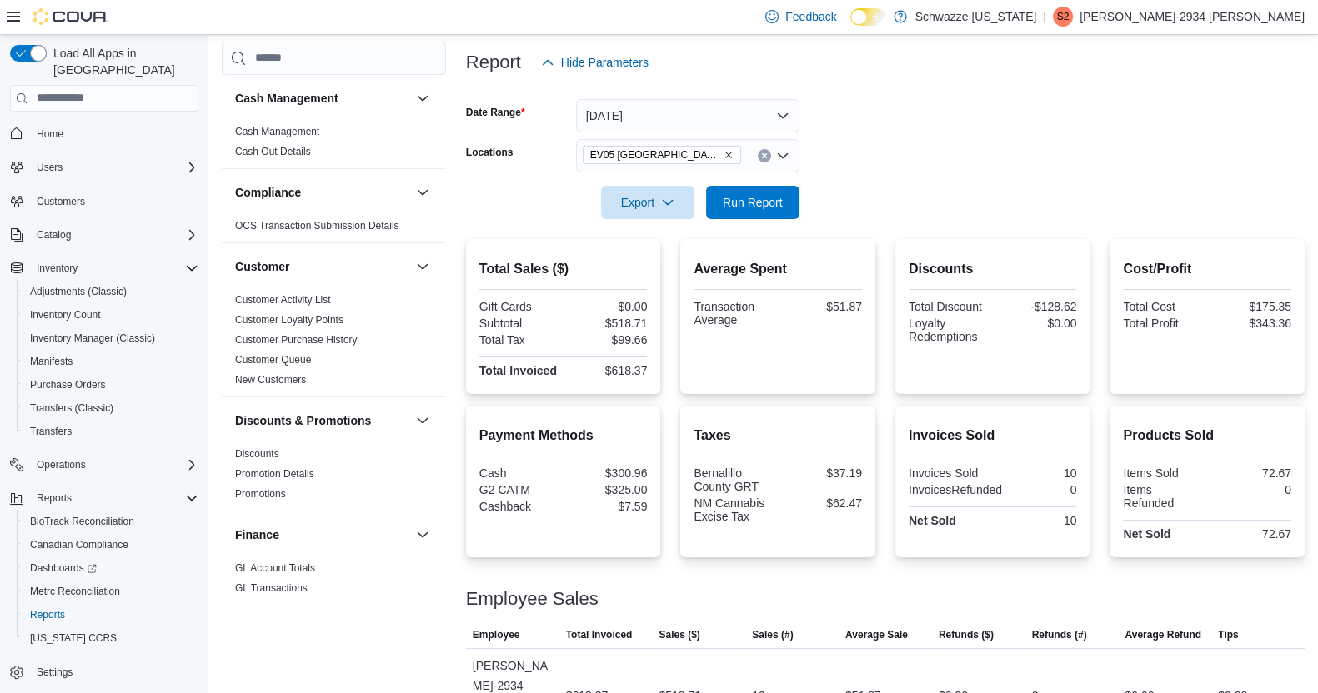
scroll to position [49, 0]
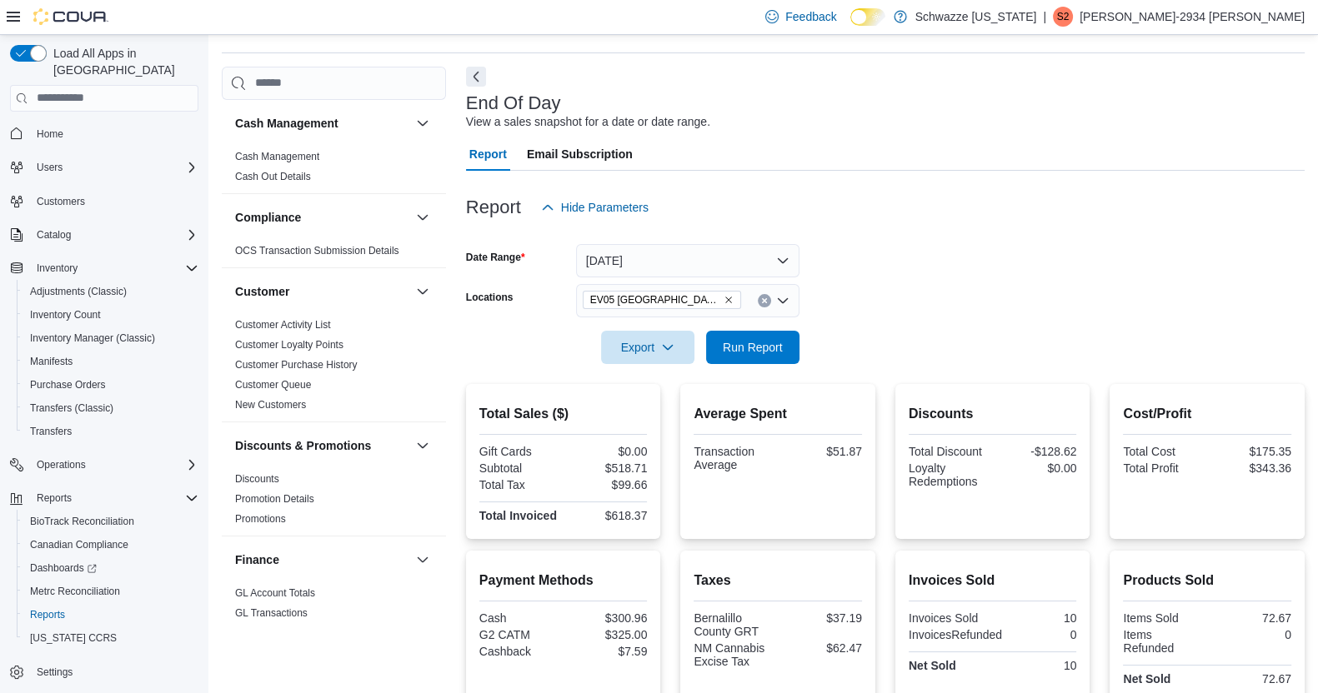
click at [757, 376] on div at bounding box center [885, 374] width 838 height 20
click at [752, 358] on span "Run Report" at bounding box center [752, 346] width 73 height 33
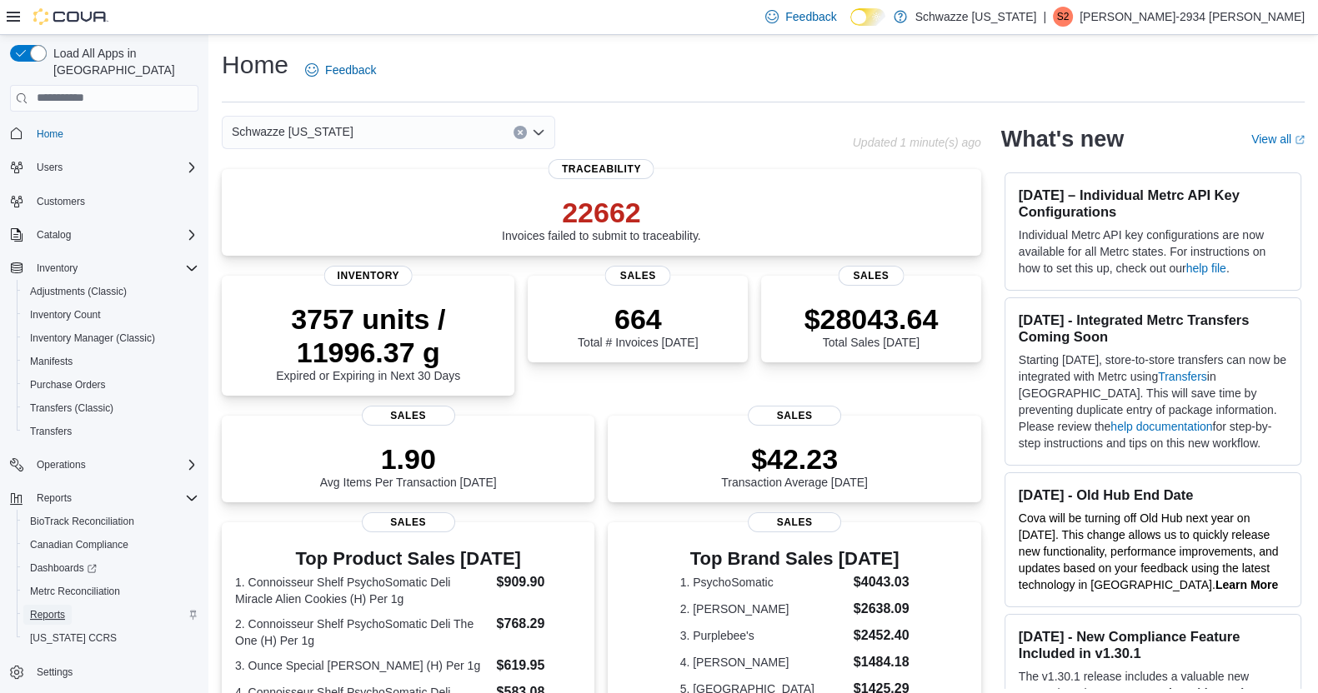
click at [39, 608] on span "Reports" at bounding box center [47, 614] width 35 height 13
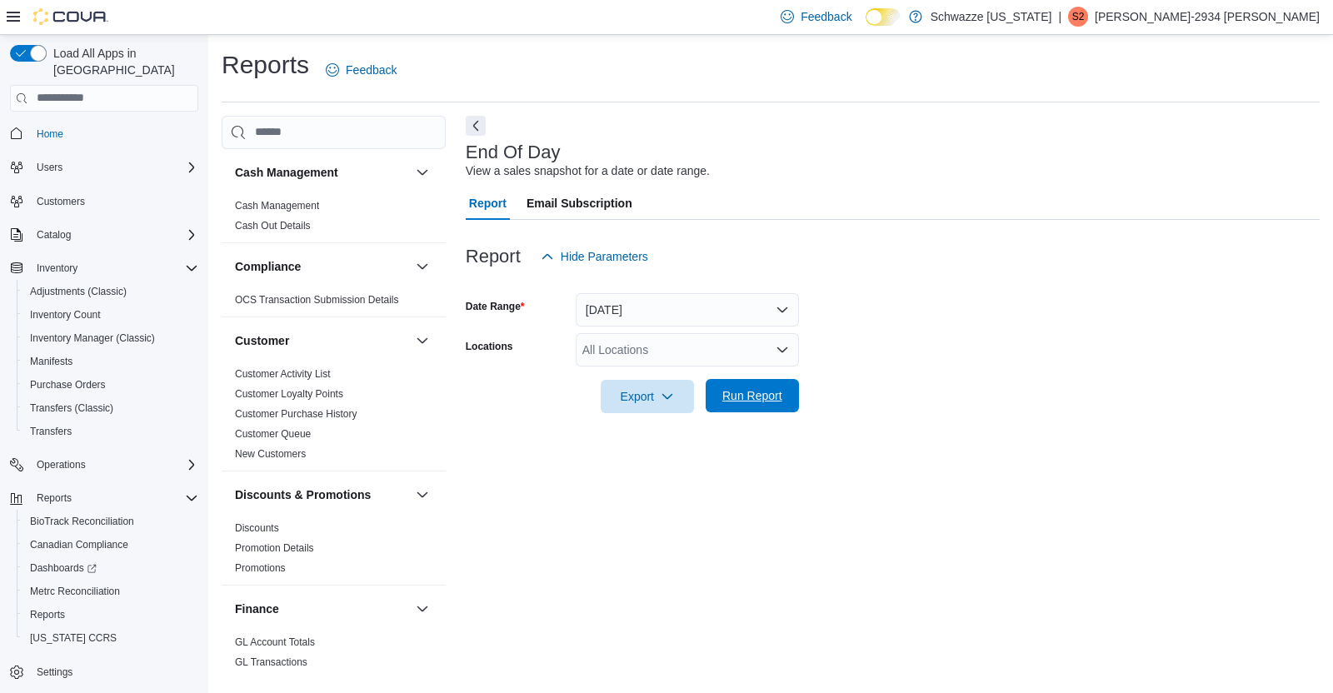
click at [763, 405] on span "Run Report" at bounding box center [752, 395] width 73 height 33
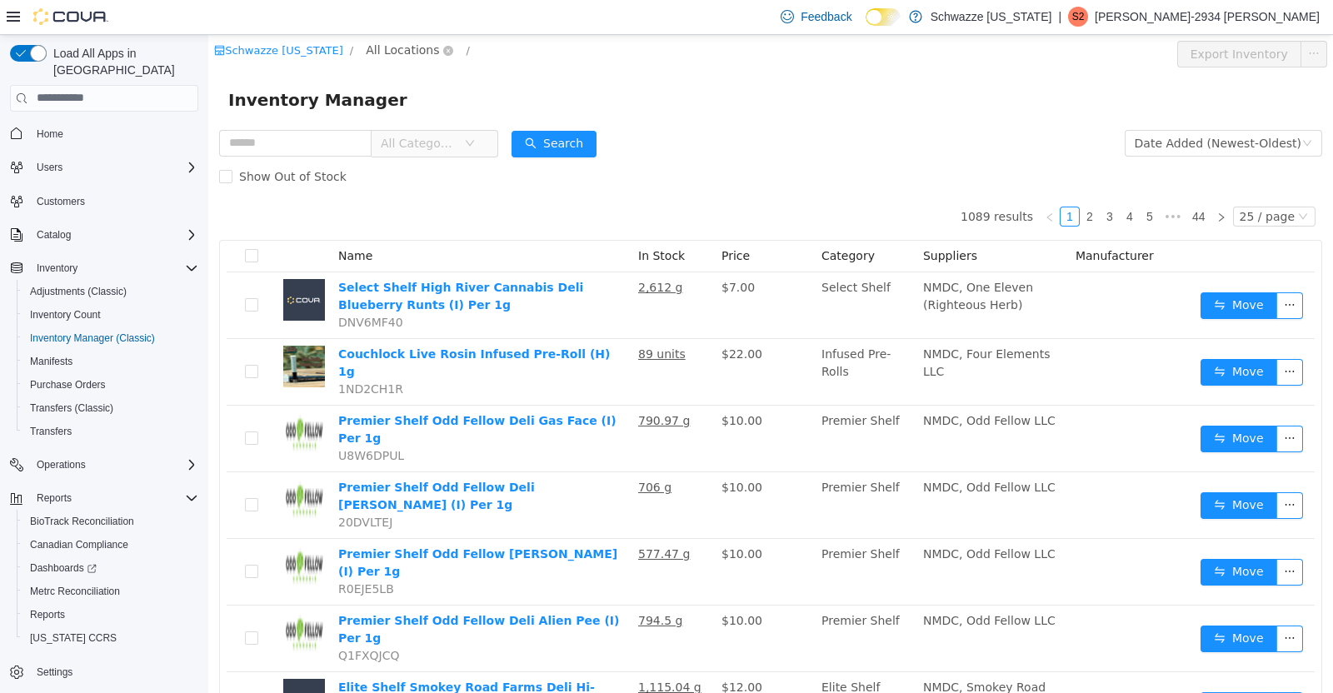
click at [404, 43] on span "All Locations" at bounding box center [402, 49] width 73 height 18
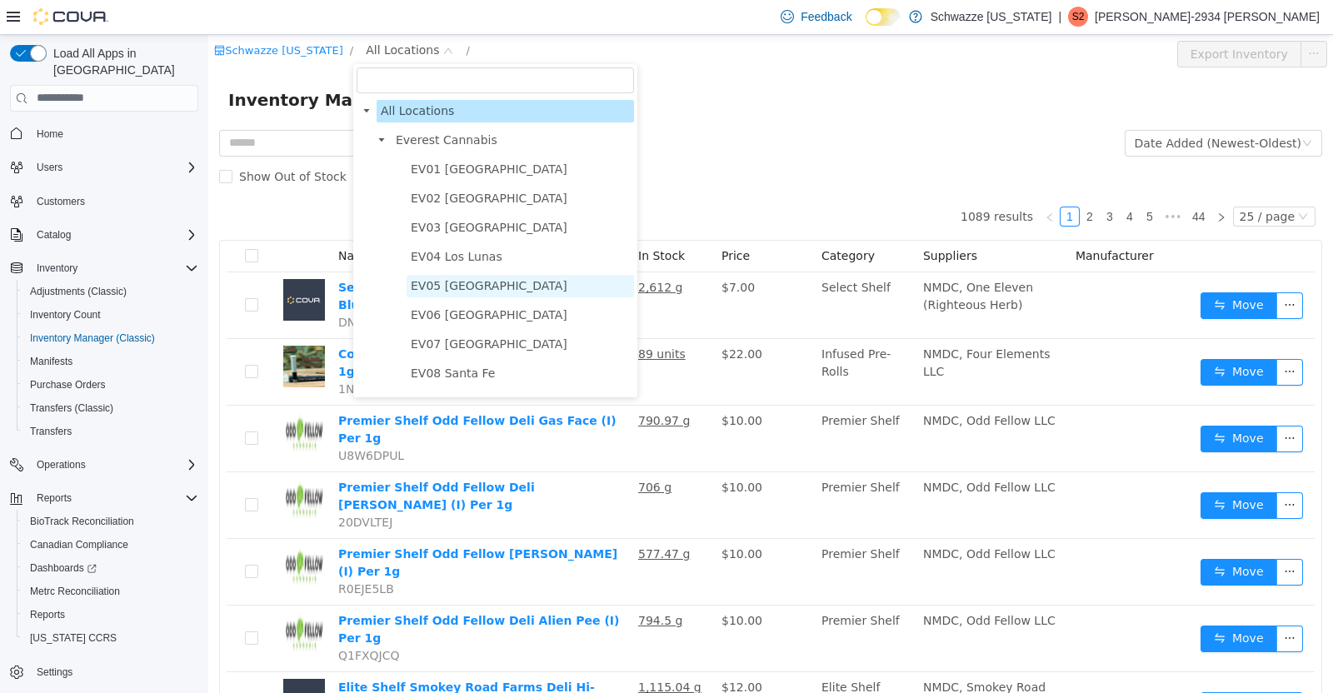
click at [465, 288] on span "EV05 [GEOGRAPHIC_DATA]" at bounding box center [489, 284] width 157 height 13
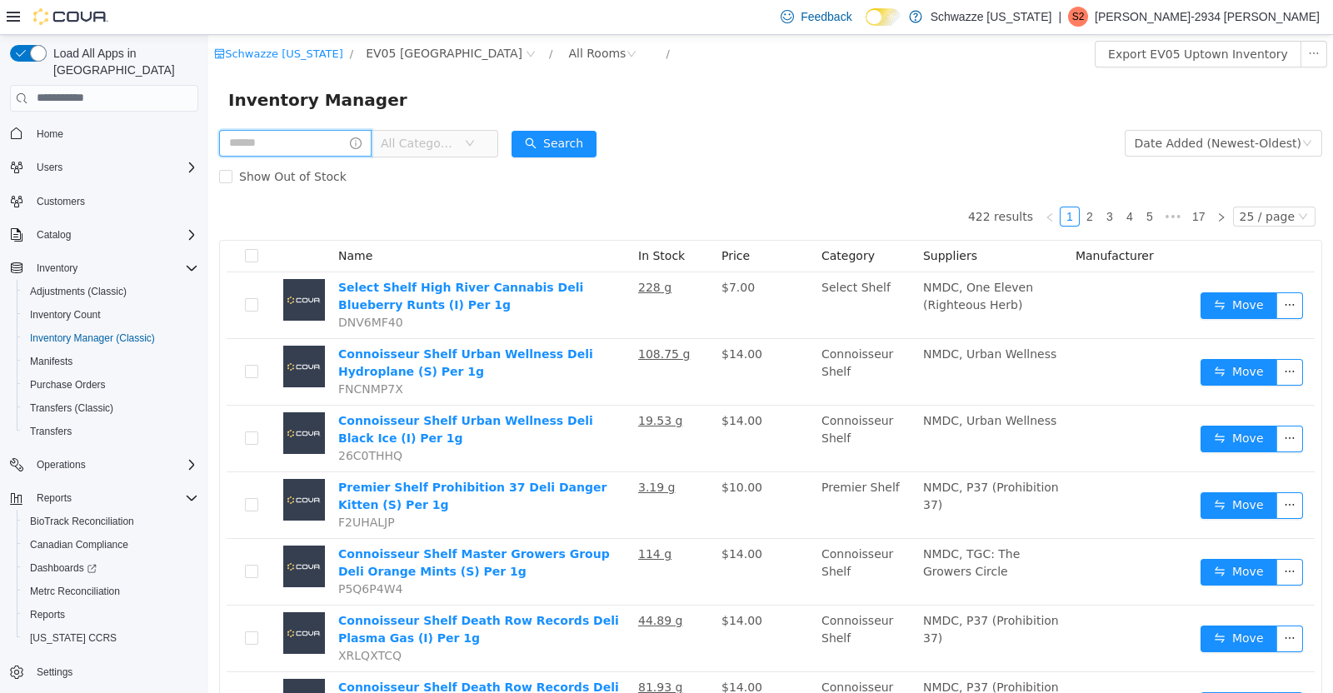
click at [258, 138] on input "text" at bounding box center [295, 142] width 153 height 27
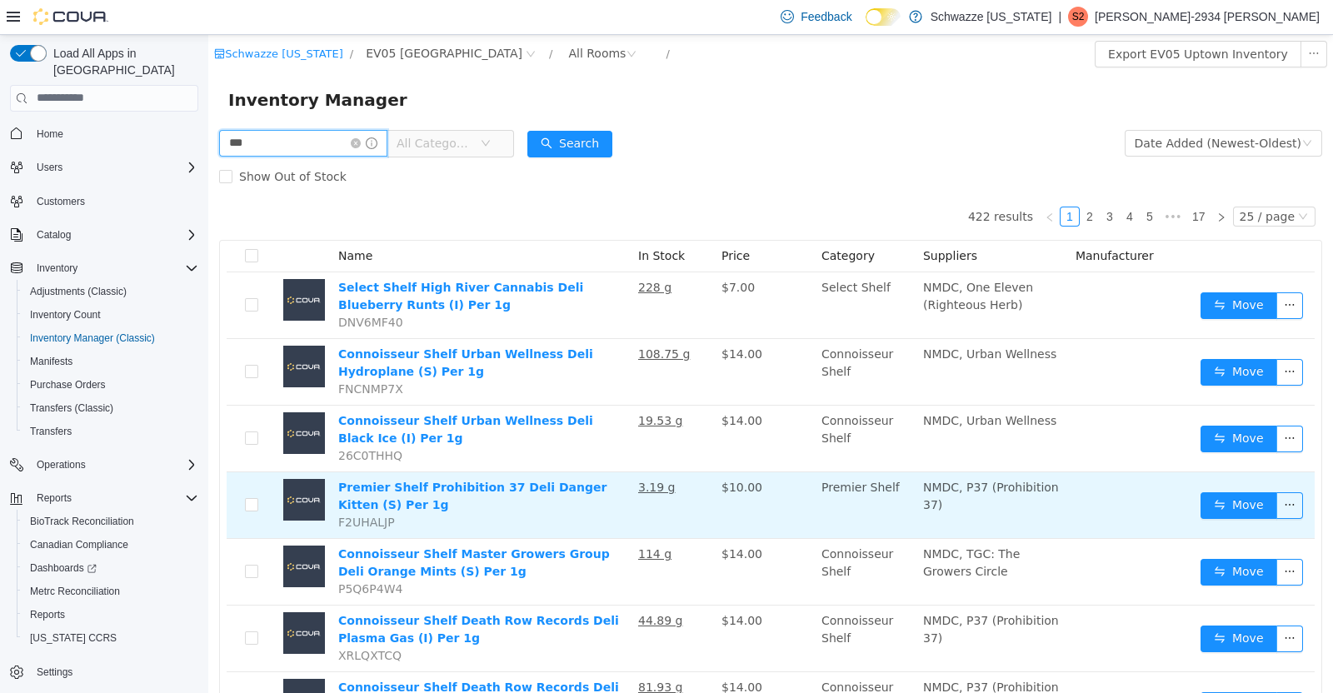
type input "***"
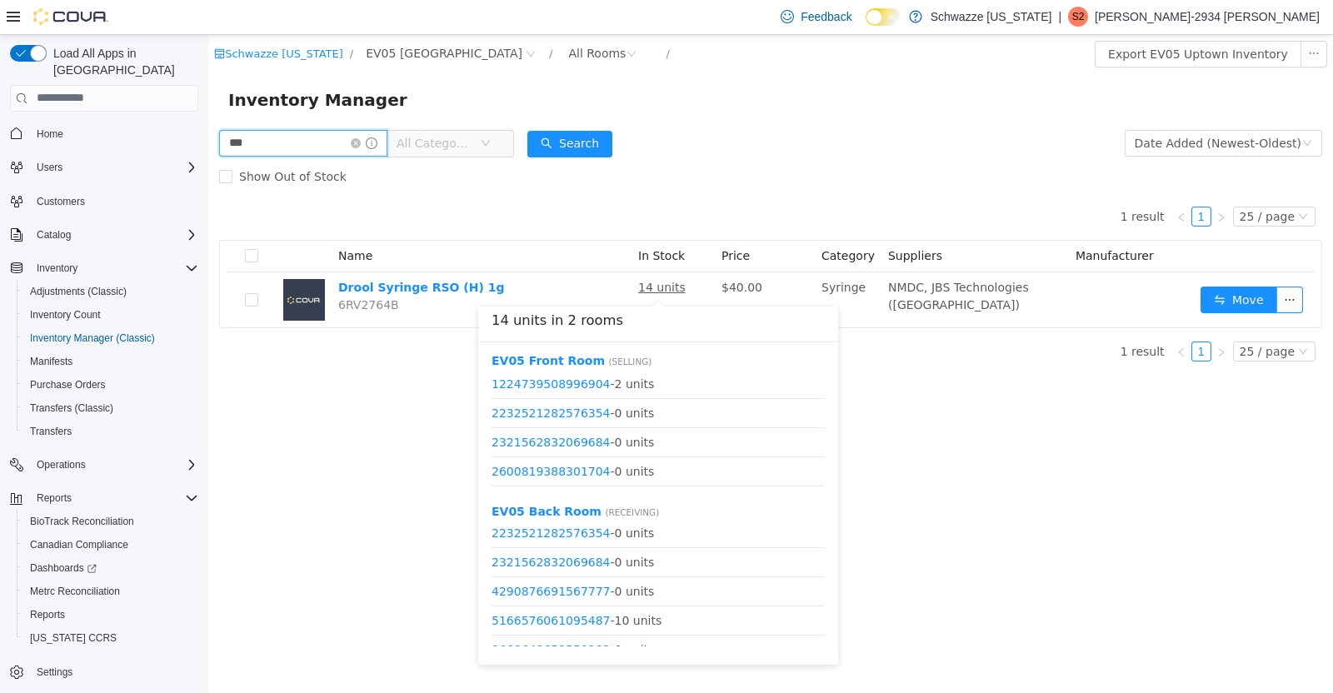
scroll to position [49, 0]
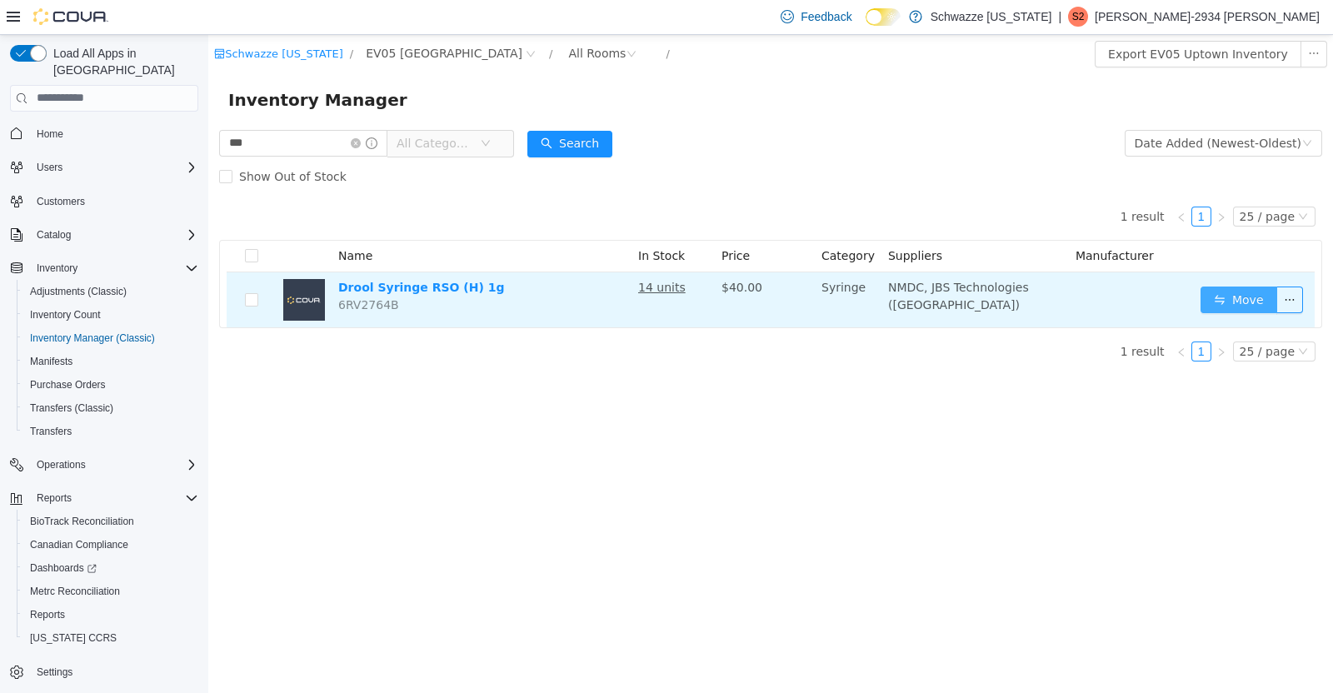
click at [1238, 291] on button "Move" at bounding box center [1239, 299] width 77 height 27
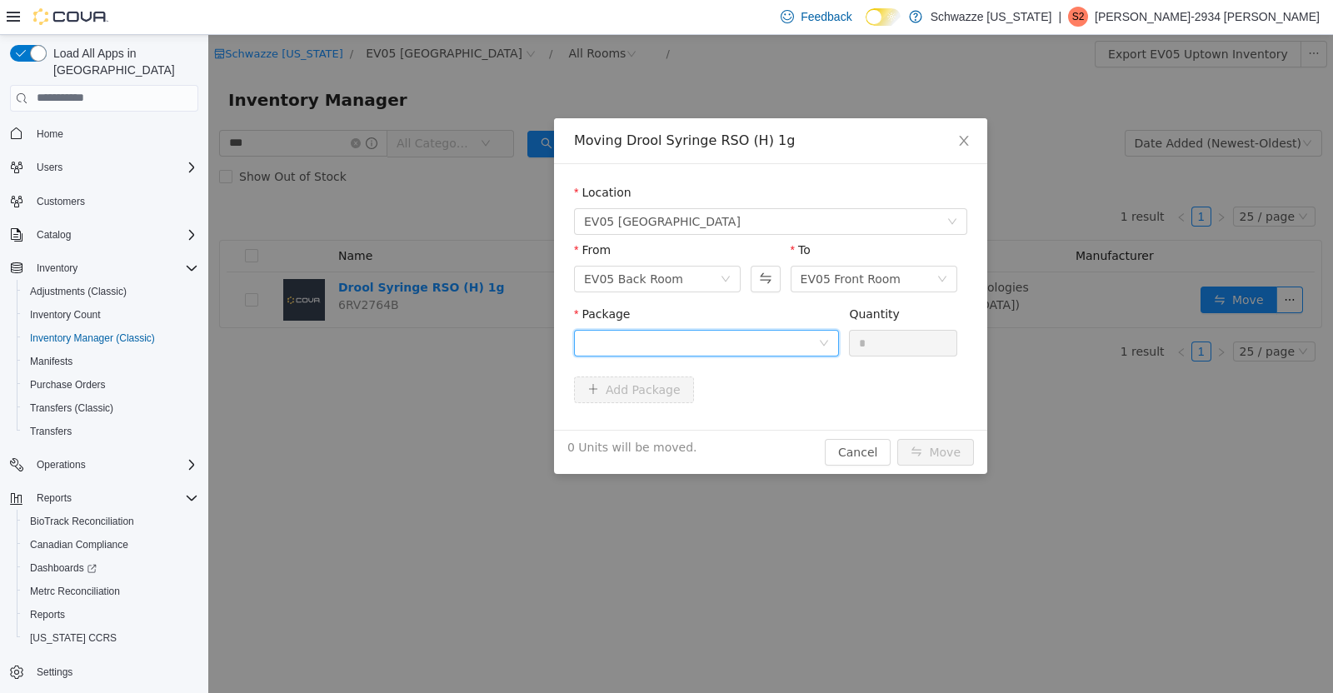
click at [813, 338] on div at bounding box center [701, 342] width 234 height 25
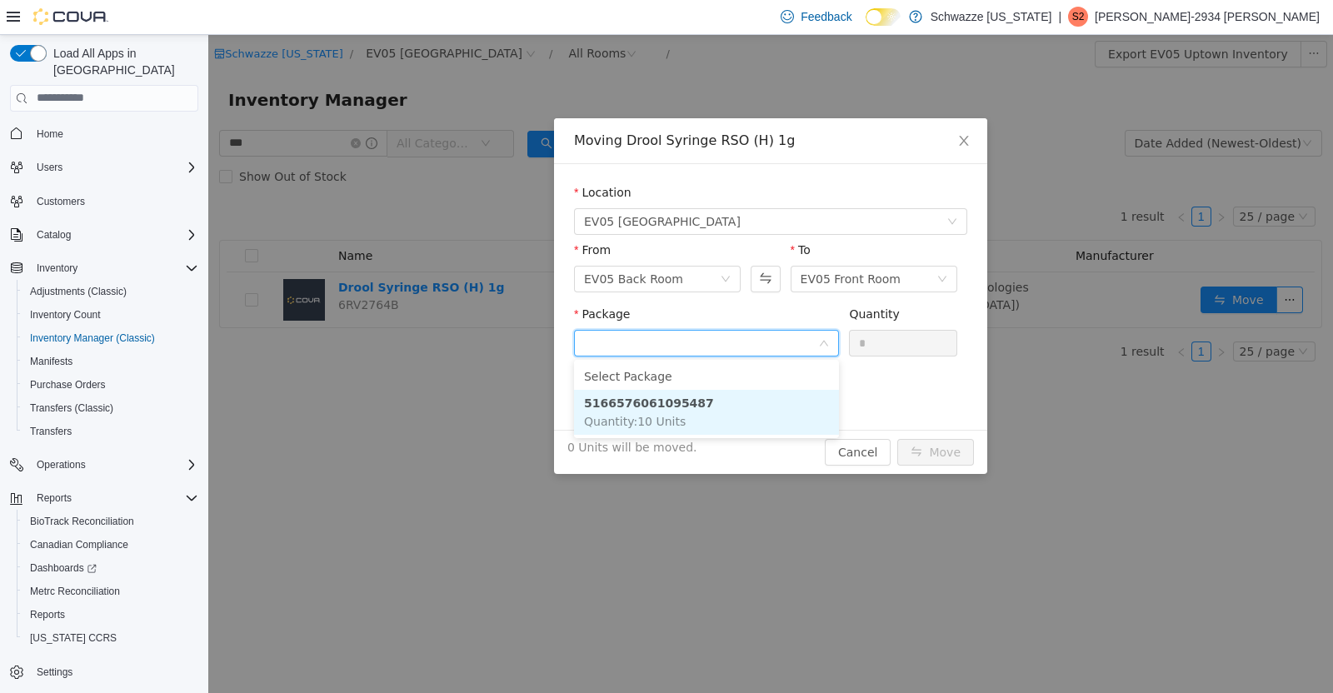
click at [783, 428] on li "5166576061095487 Quantity : 10 Units" at bounding box center [706, 411] width 265 height 45
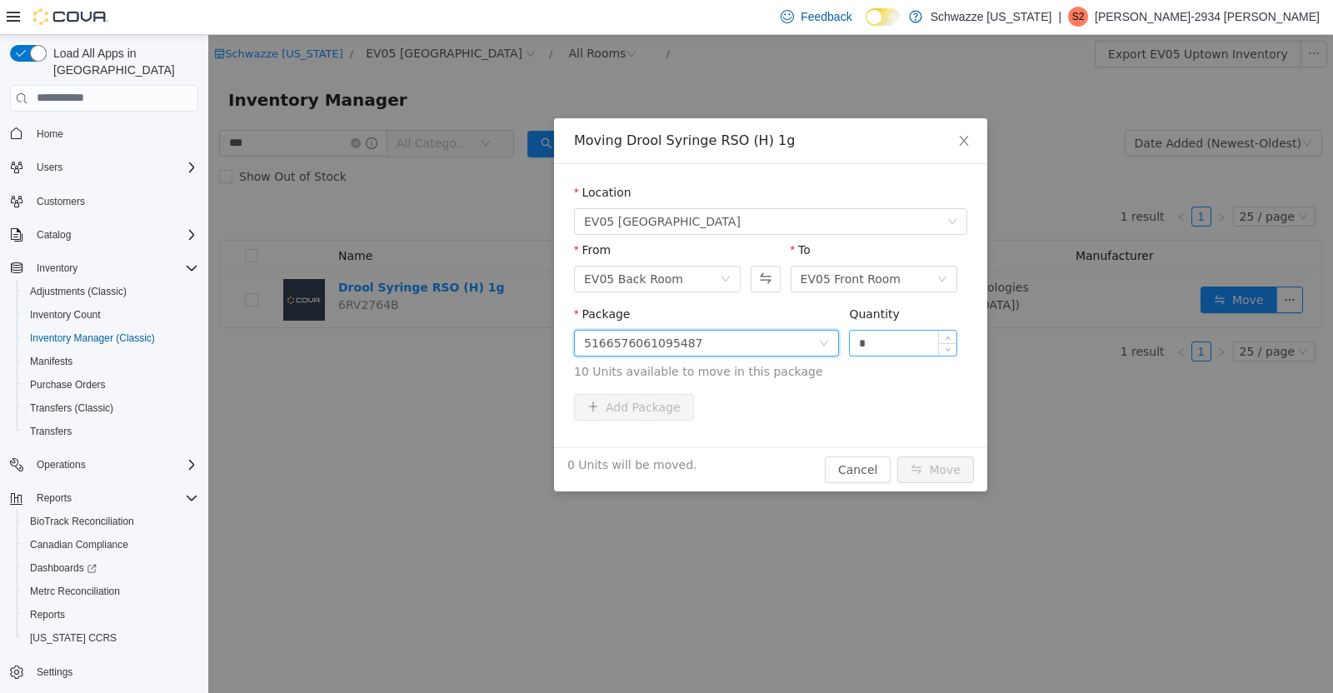
click at [856, 345] on input "*" at bounding box center [903, 342] width 107 height 25
type input "**"
click at [952, 480] on button "Move" at bounding box center [936, 469] width 77 height 27
